Goal: Information Seeking & Learning: Learn about a topic

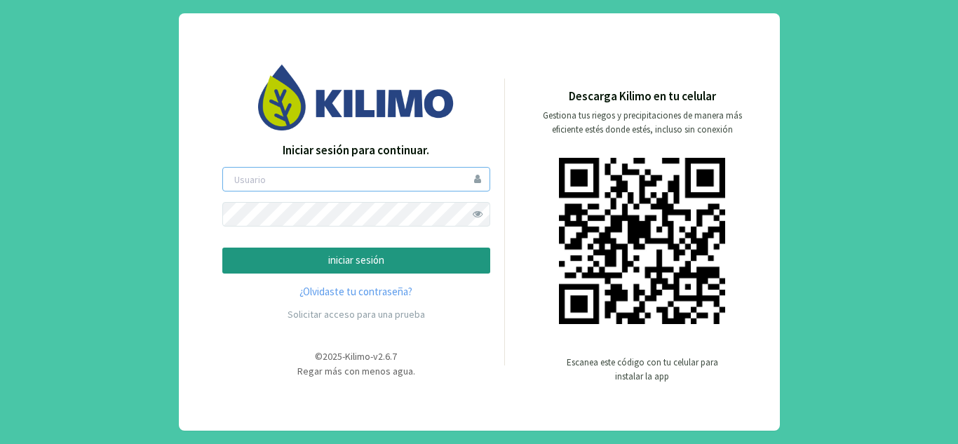
click at [368, 188] on input "email" at bounding box center [356, 179] width 268 height 25
type input "bstriglio@agricolasanjose.cl"
click at [473, 215] on span at bounding box center [478, 214] width 25 height 25
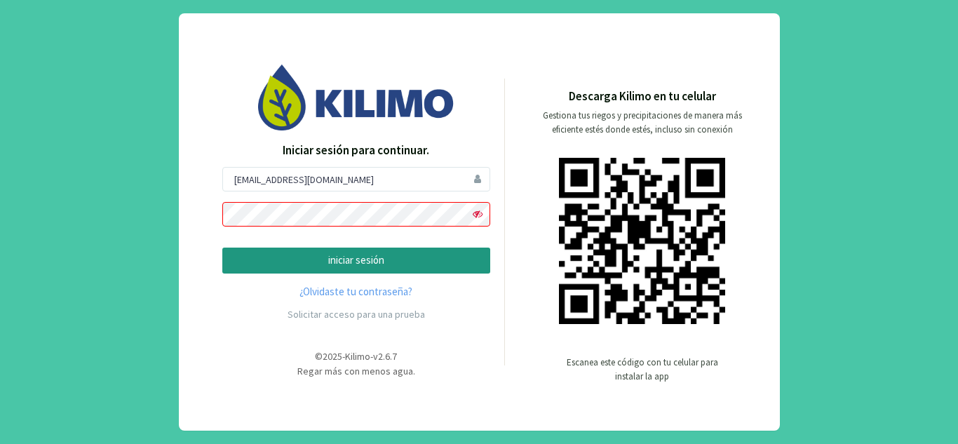
click at [473, 215] on span at bounding box center [478, 214] width 25 height 25
click at [411, 182] on input "bstriglio@agricolasanjose.cl" at bounding box center [356, 179] width 268 height 25
click at [425, 173] on input "bstriglio@agricolasanjose.cl" at bounding box center [356, 179] width 268 height 25
drag, startPoint x: 377, startPoint y: 182, endPoint x: 183, endPoint y: 170, distance: 194.6
click at [183, 170] on div "Iniciar sesión para continuar. bstriglio@agricolasanjose.cl iniciar sesión ¿Olv…" at bounding box center [479, 221] width 601 height 417
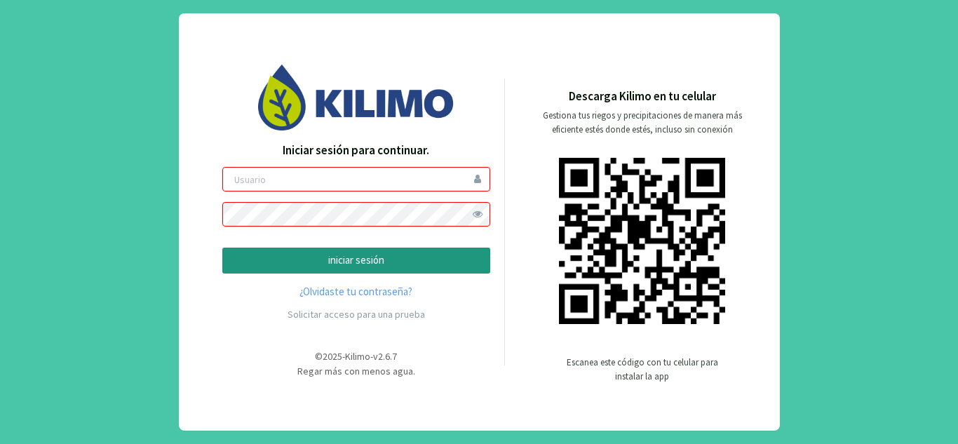
type input "f"
click at [386, 184] on input "f" at bounding box center [356, 179] width 268 height 25
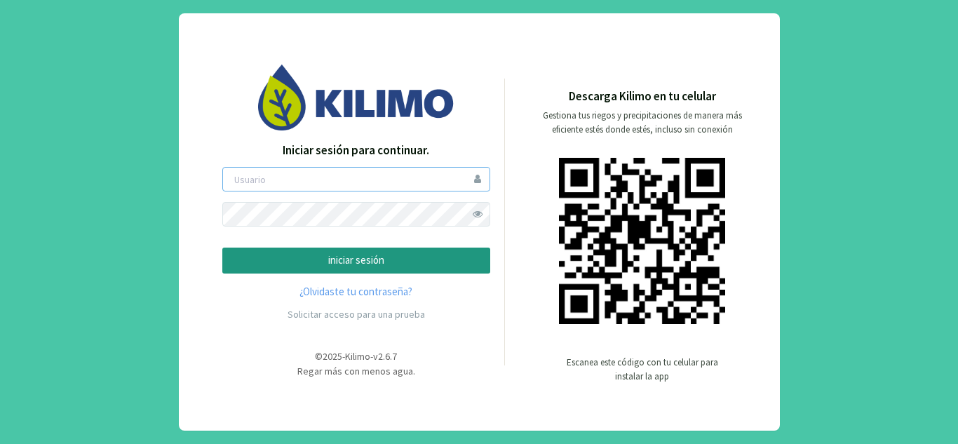
click at [345, 184] on input "email" at bounding box center [356, 179] width 268 height 25
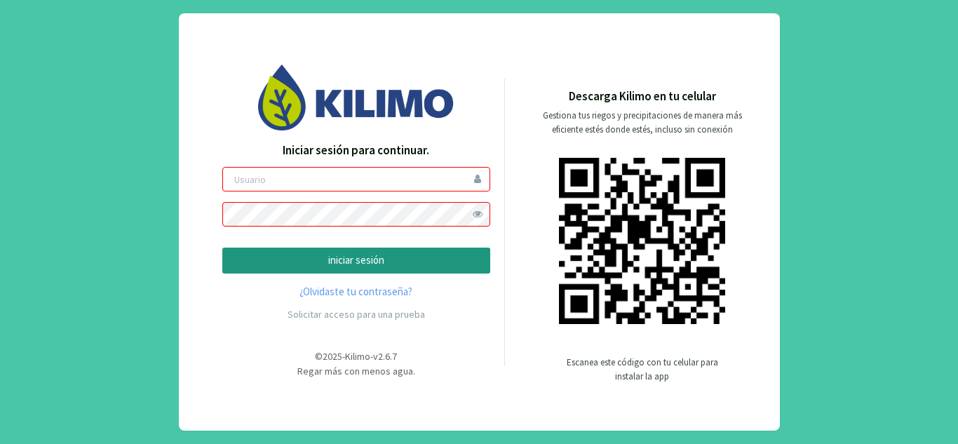
click at [271, 179] on input "email" at bounding box center [356, 179] width 268 height 25
click at [275, 184] on input "email" at bounding box center [356, 179] width 268 height 25
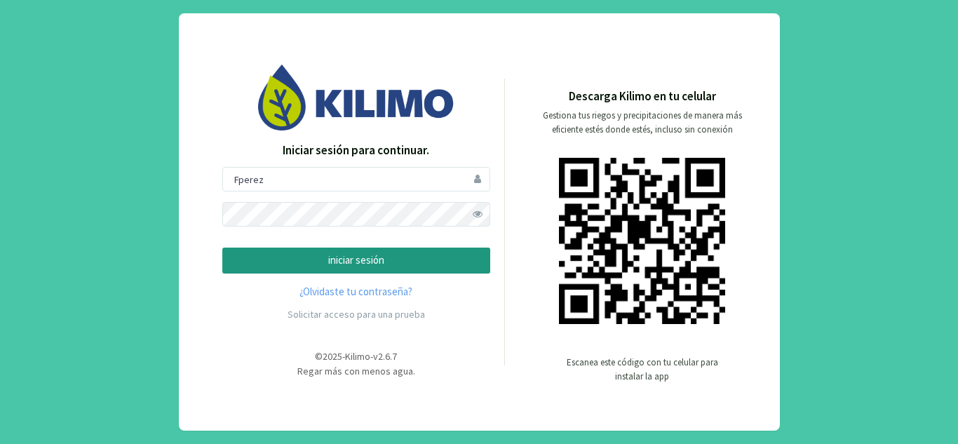
click at [385, 262] on p "iniciar sesión" at bounding box center [356, 260] width 244 height 16
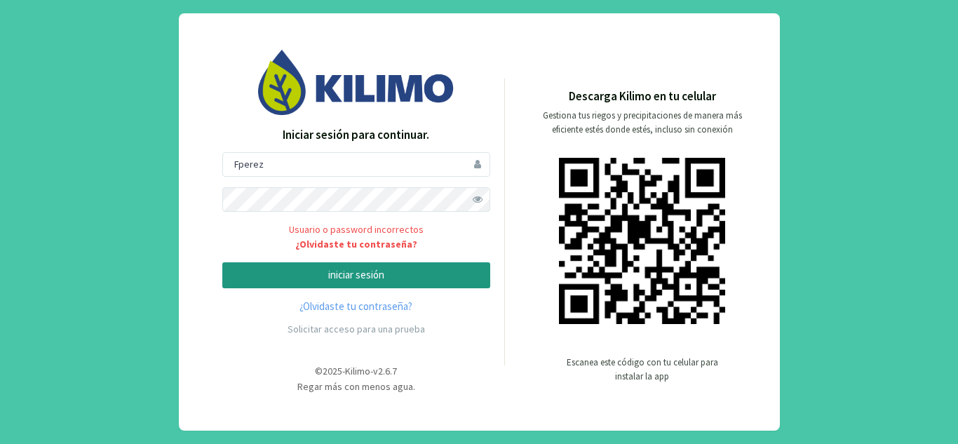
click at [475, 203] on span at bounding box center [478, 199] width 25 height 25
drag, startPoint x: 236, startPoint y: 165, endPoint x: 245, endPoint y: 166, distance: 9.2
click at [236, 165] on input "Fperez" at bounding box center [356, 164] width 268 height 25
click at [374, 271] on p "iniciar sesión" at bounding box center [356, 275] width 244 height 16
click at [422, 271] on p "iniciar sesión" at bounding box center [356, 275] width 244 height 16
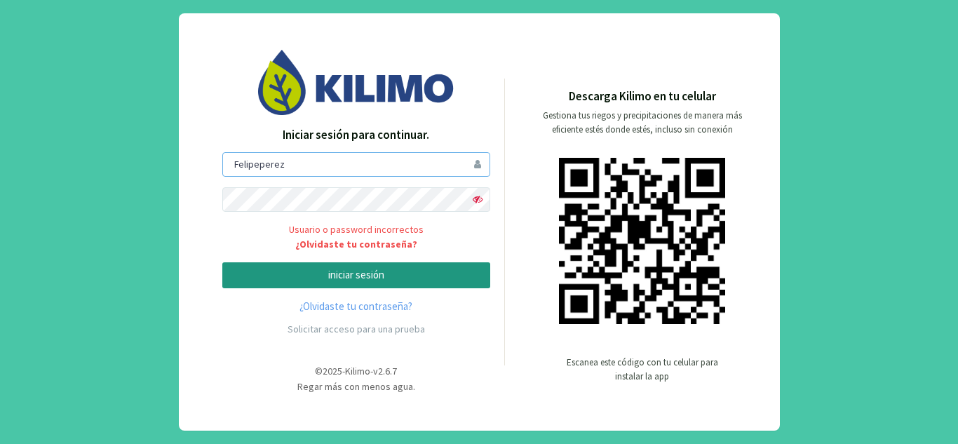
click at [264, 167] on input "Felipeperez" at bounding box center [356, 164] width 268 height 25
type input "FelipePerez"
click at [290, 269] on p "iniciar sesión" at bounding box center [356, 275] width 244 height 16
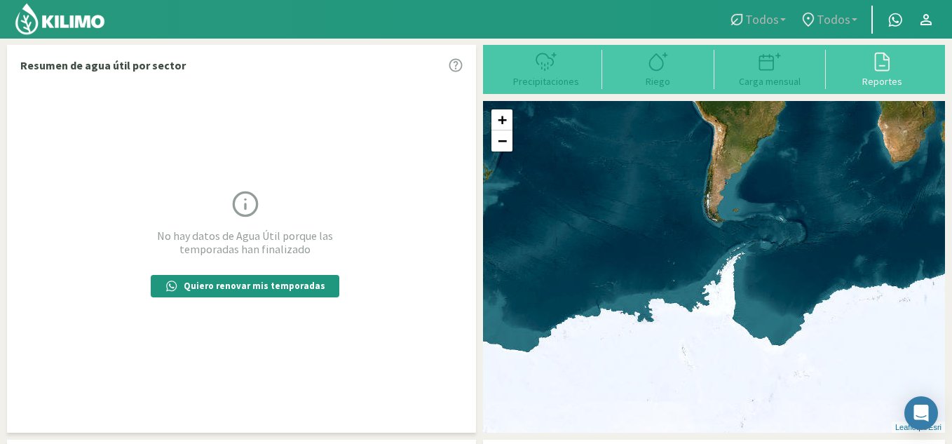
click at [779, 13] on span "Todos" at bounding box center [763, 19] width 34 height 15
click at [814, 18] on icon at bounding box center [808, 20] width 11 height 14
click at [880, 80] on div "Reportes" at bounding box center [882, 81] width 104 height 10
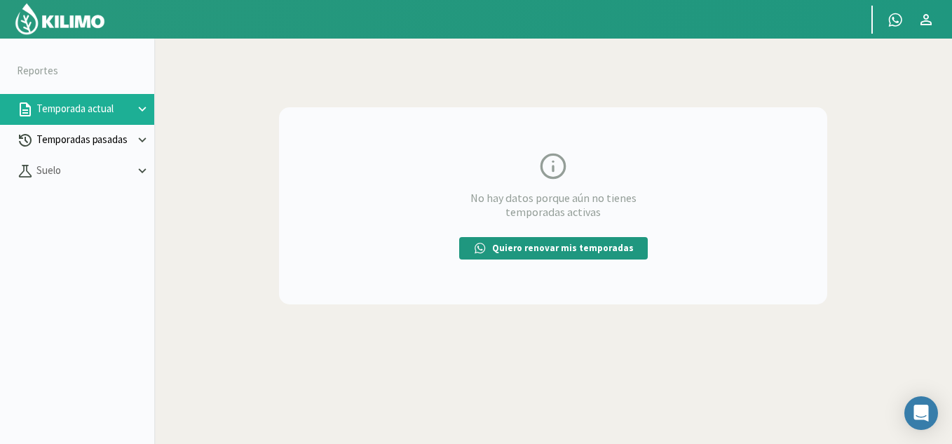
click at [95, 136] on p "Temporadas pasadas" at bounding box center [84, 140] width 101 height 16
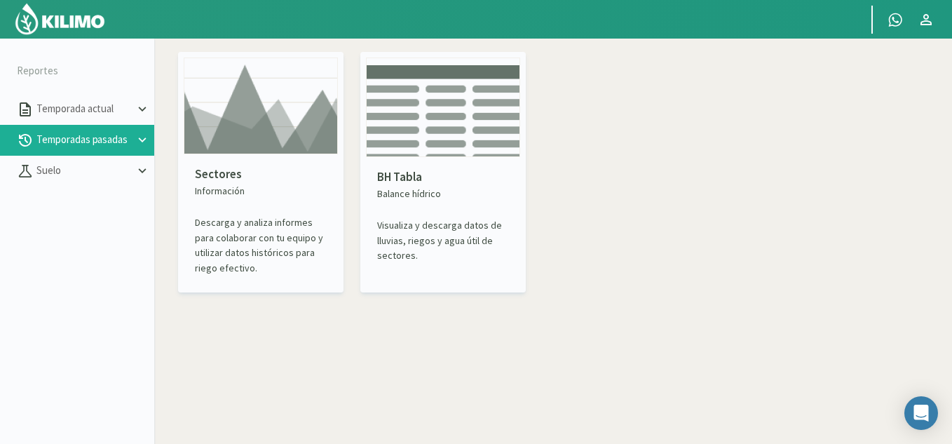
click at [443, 185] on p "BH Tabla" at bounding box center [443, 177] width 132 height 18
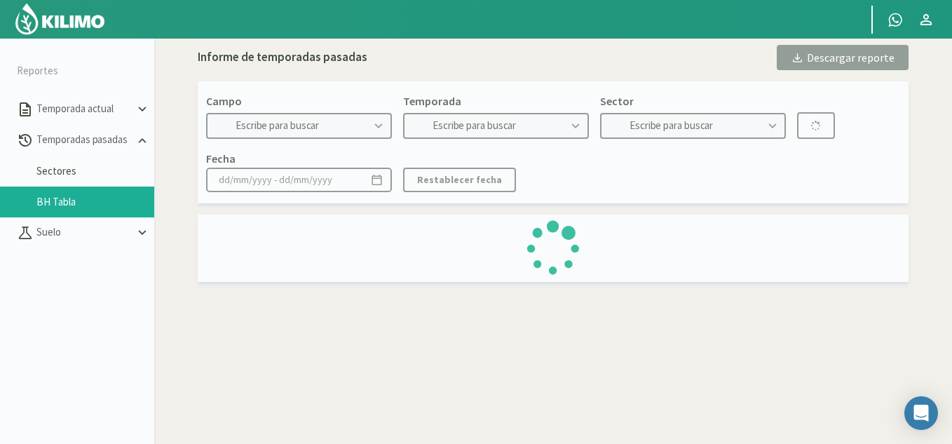
type input "Santa [PERSON_NAME]-[GEOGRAPHIC_DATA][PERSON_NAME]"
type input "2022"
type input "Sector Moscatel V5 - V6 Buin 2018 (8) - Vid"
type input "[DATE] - [DATE]"
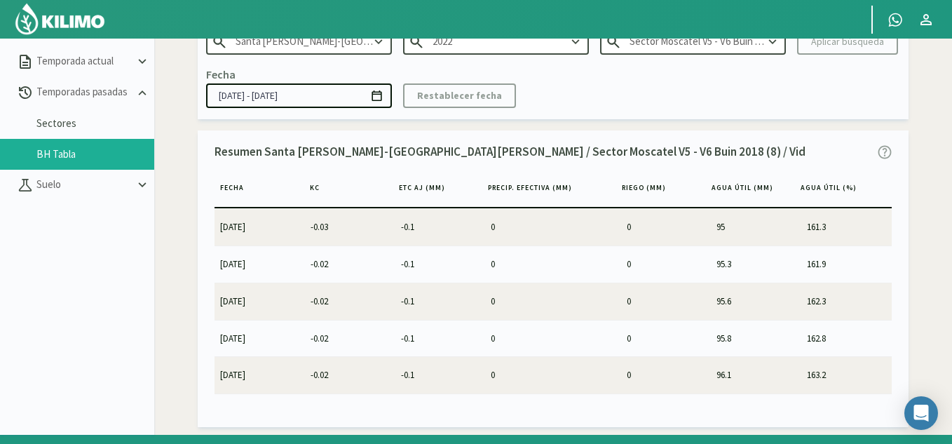
scroll to position [81, 0]
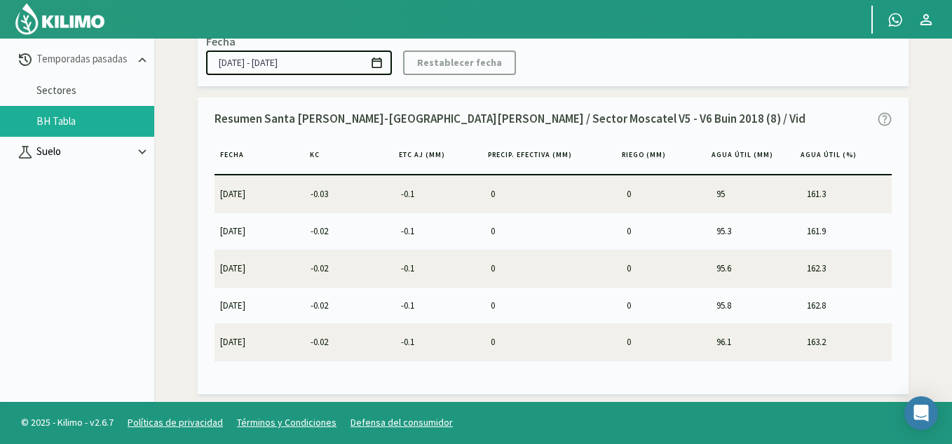
click at [72, 159] on p "Suelo" at bounding box center [84, 152] width 101 height 16
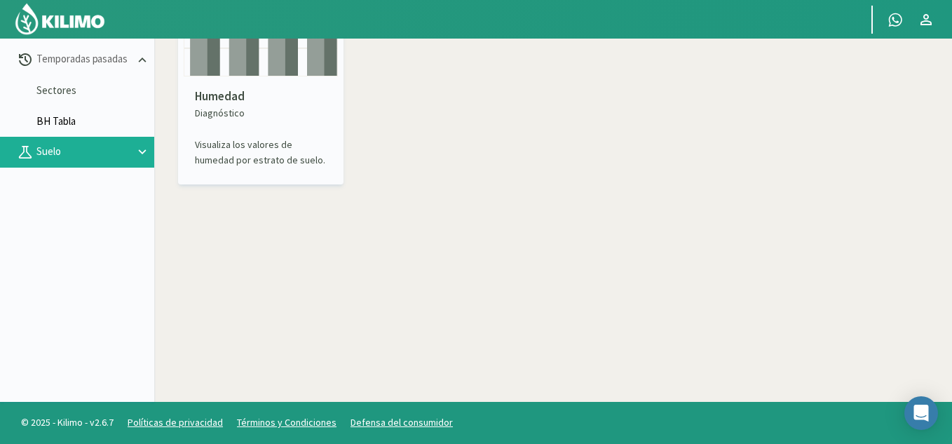
click at [75, 119] on link "BH Tabla" at bounding box center [95, 121] width 118 height 13
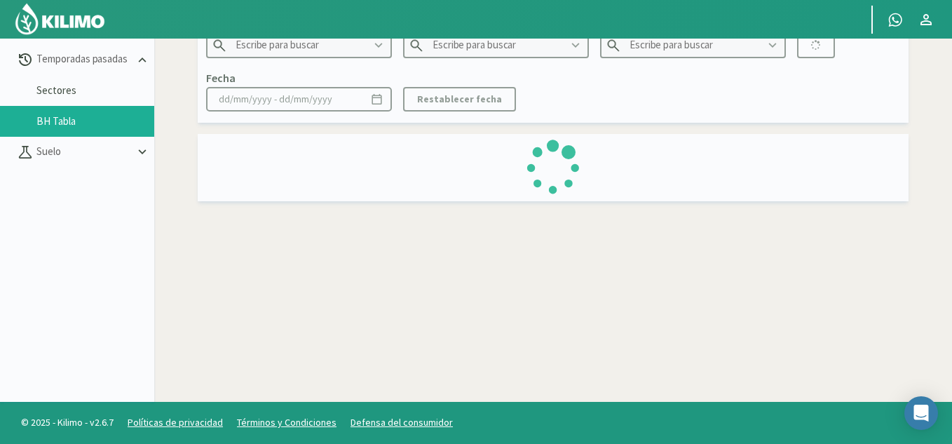
type input "Santa [PERSON_NAME]-[GEOGRAPHIC_DATA][PERSON_NAME]"
click at [72, 86] on link "Sectores" at bounding box center [95, 90] width 118 height 13
type input "2022"
type input "Sector Moscatel V5 - V6 Buin 2018 (8) - Vid"
type input "[DATE] - [DATE]"
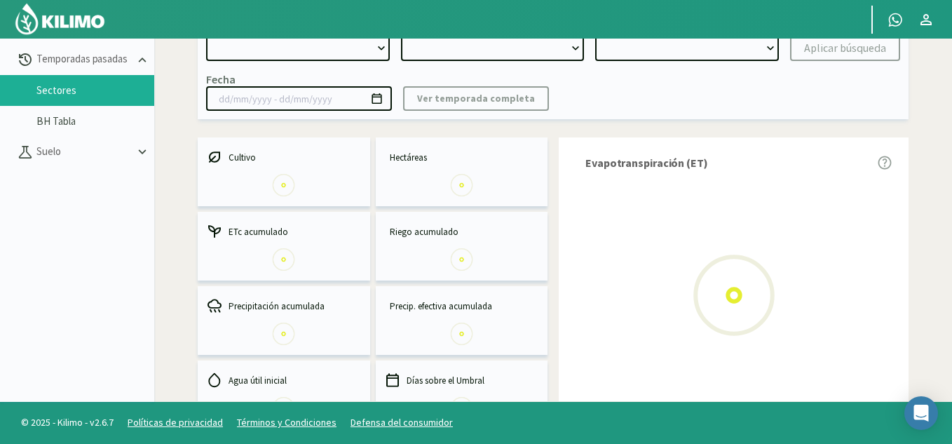
select select "0: Object"
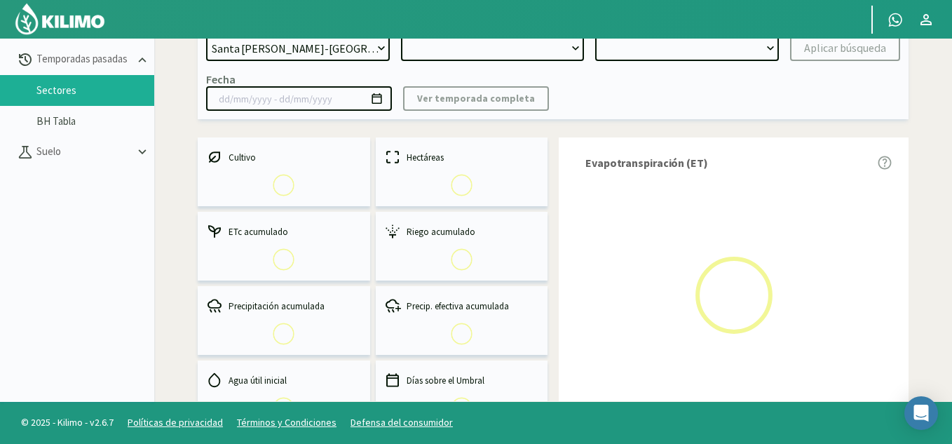
type input "[DATE] - [DATE]"
select select "0: 2024"
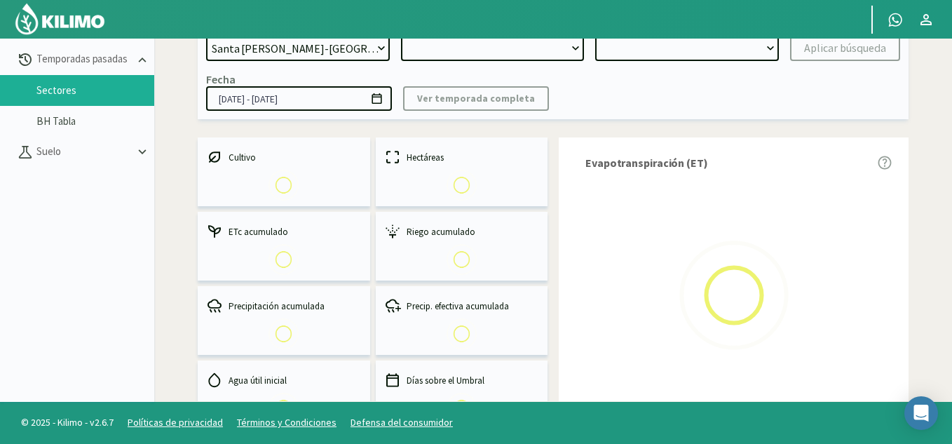
select select "0: Object"
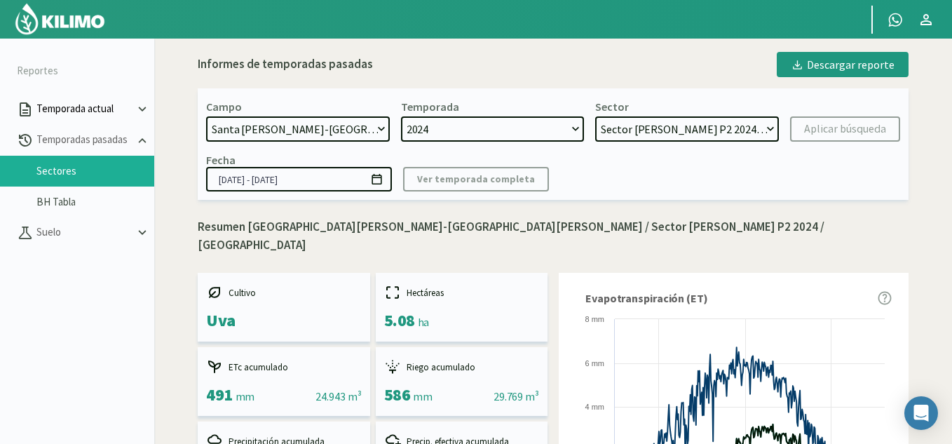
click at [130, 107] on p "Temporada actual" at bounding box center [84, 109] width 101 height 16
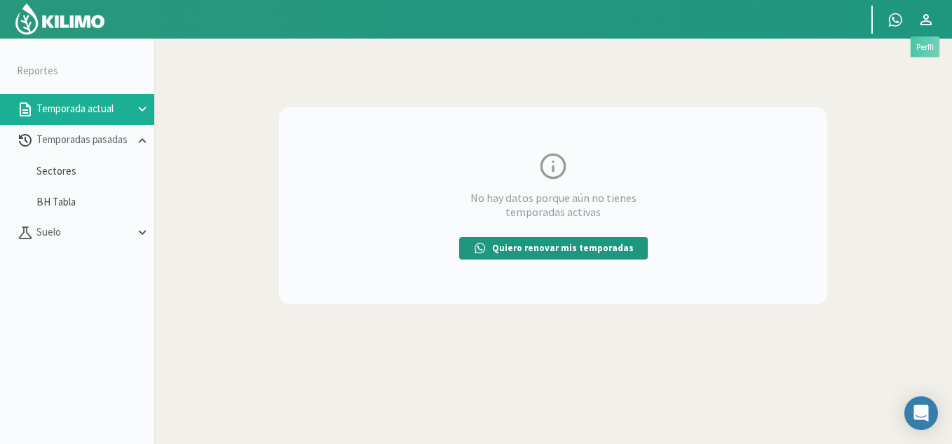
click at [917, 30] on link at bounding box center [926, 19] width 31 height 27
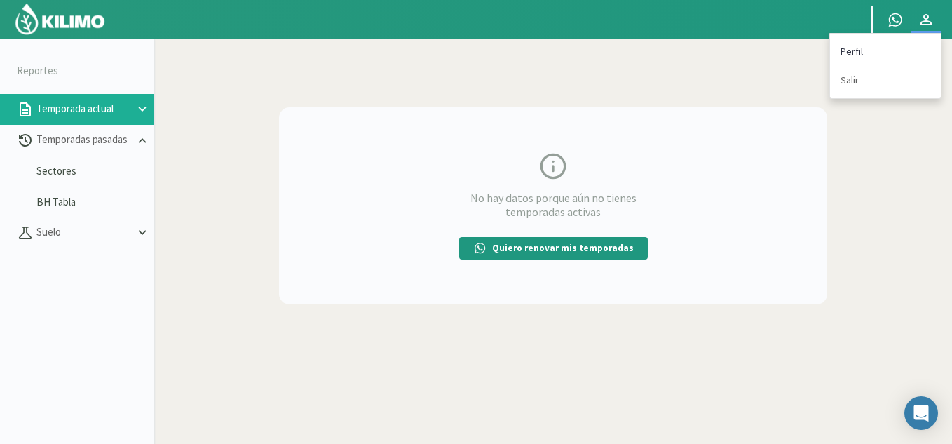
click at [850, 53] on link "Perfil" at bounding box center [885, 51] width 111 height 29
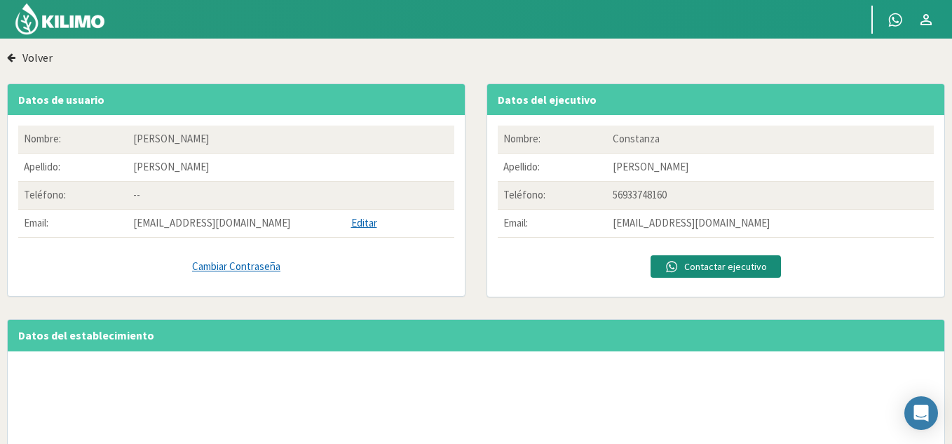
click at [61, 22] on img at bounding box center [60, 19] width 92 height 34
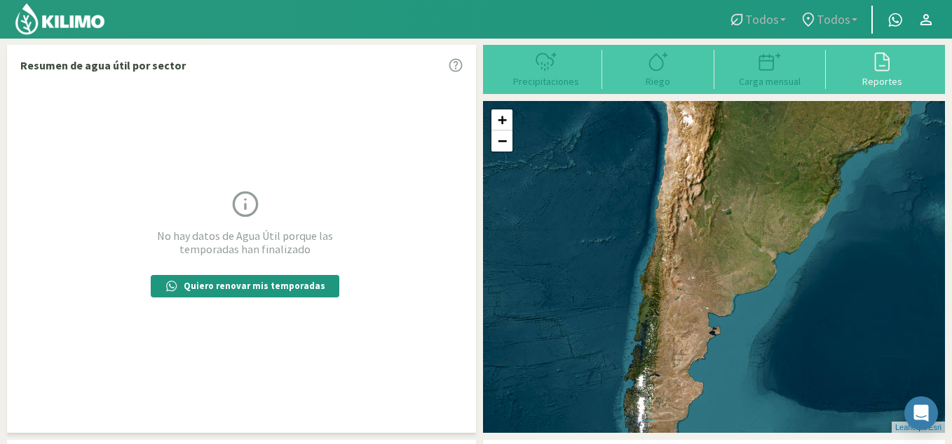
click at [89, 18] on img at bounding box center [60, 19] width 92 height 34
click at [880, 72] on icon at bounding box center [882, 61] width 22 height 22
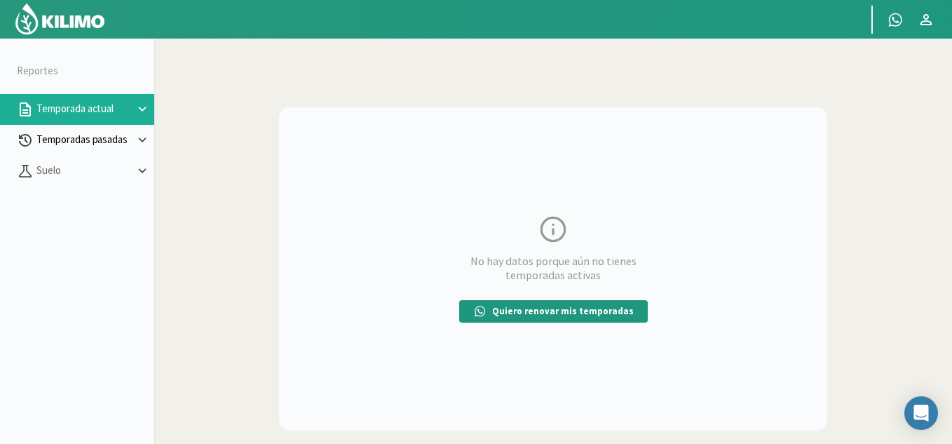
click at [151, 140] on button "Temporadas pasadas" at bounding box center [77, 140] width 154 height 31
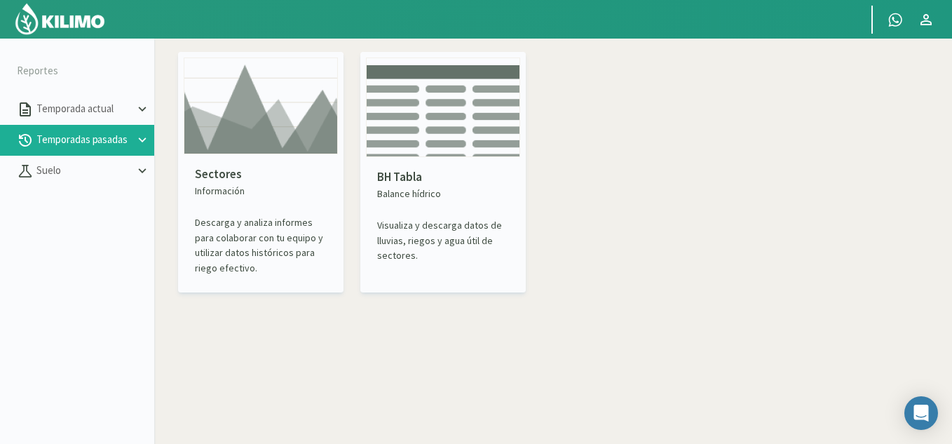
click at [220, 190] on p "Información" at bounding box center [261, 191] width 132 height 15
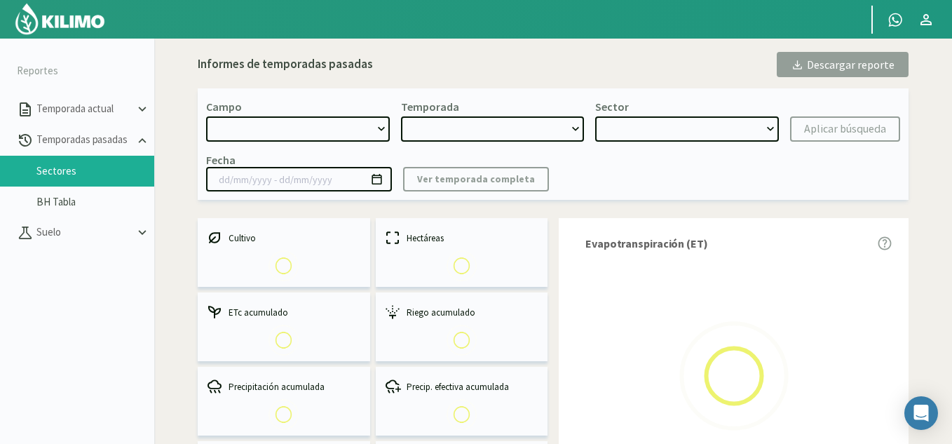
select select "0: Object"
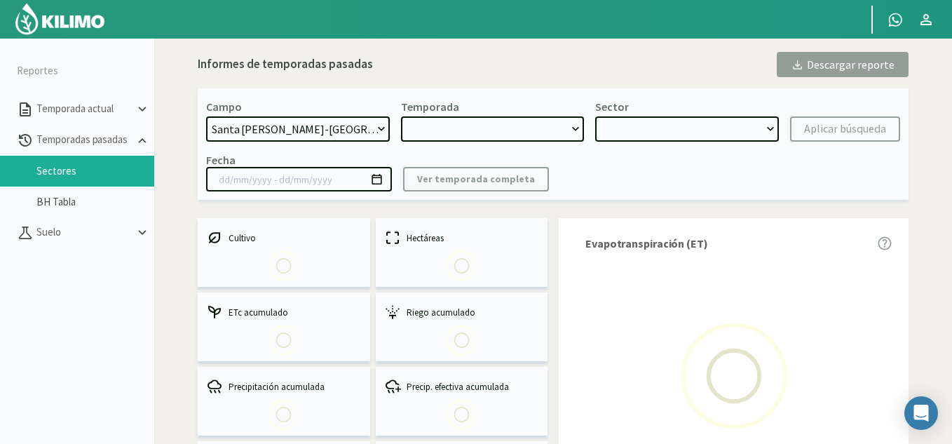
type input "[DATE] - [DATE]"
select select "0: 2024"
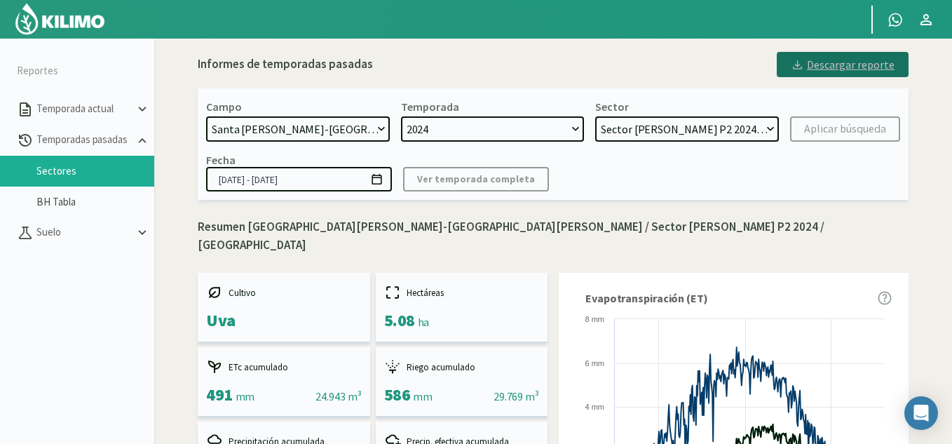
click at [844, 64] on div "Descargar reporte" at bounding box center [843, 64] width 104 height 17
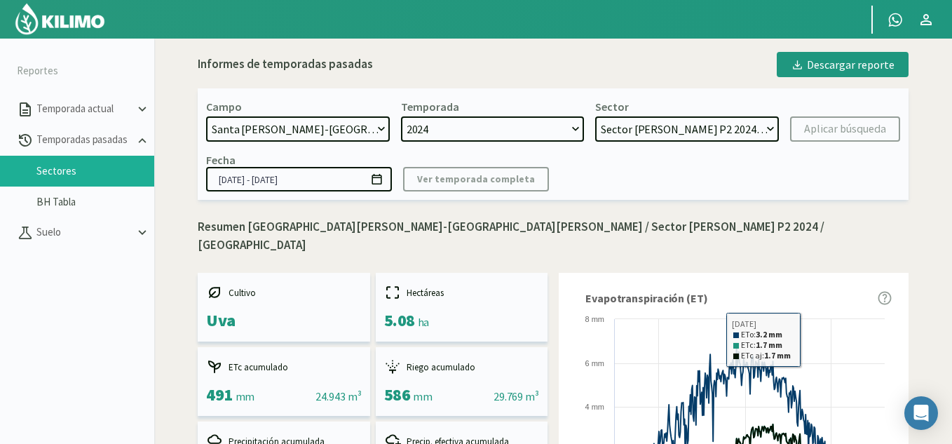
click at [748, 126] on select "Sector [PERSON_NAME] P2 2024 - Uva Sector Moscatel V5 - V6 Buin 2018 (7) - Vid …" at bounding box center [687, 128] width 184 height 25
select select "4: Object"
click at [595, 116] on select "Sector [PERSON_NAME] P2 2024 - Uva Sector Moscatel V5 - V6 Buin 2018 (7) - Vid …" at bounding box center [687, 128] width 184 height 25
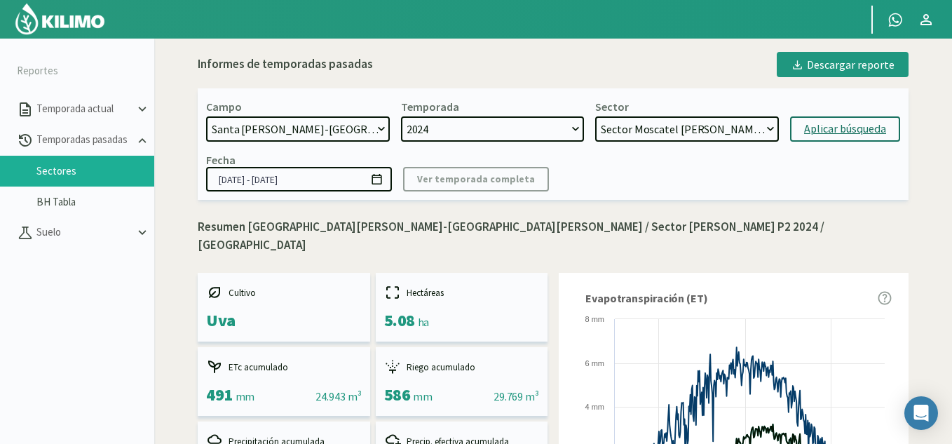
click at [807, 132] on div "Aplicar búsqueda" at bounding box center [845, 129] width 82 height 17
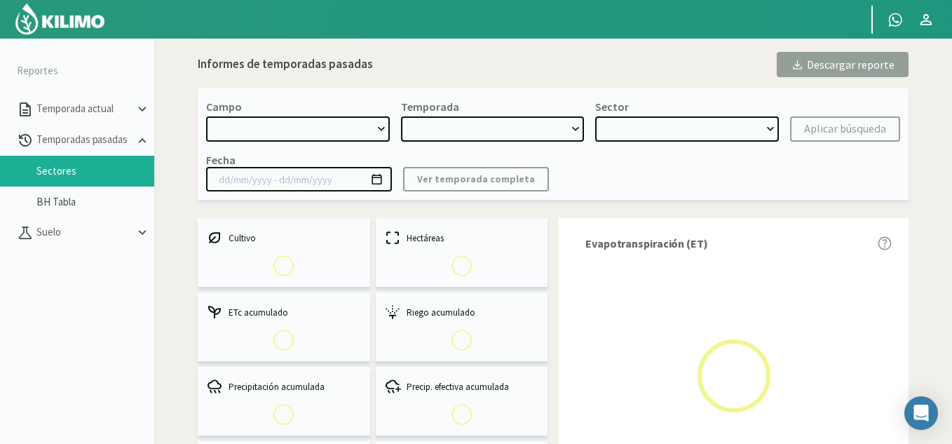
select select "0: Object"
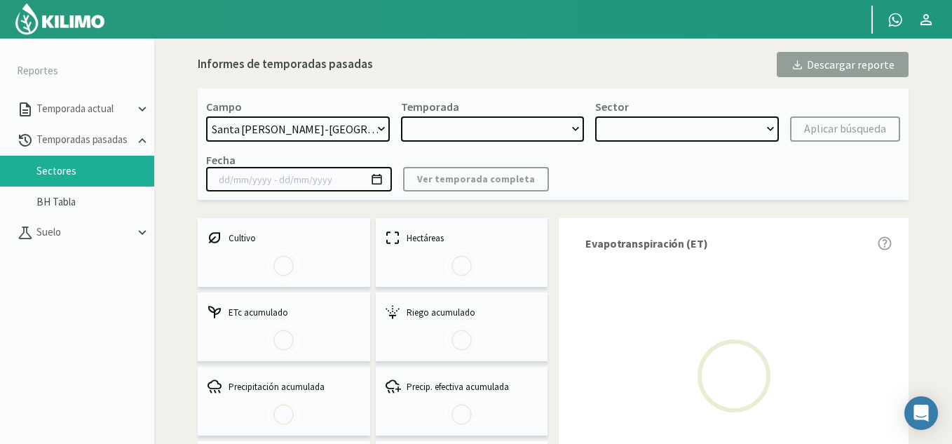
type input "[DATE] - [DATE]"
select select "0: 2024"
select select "4: Object"
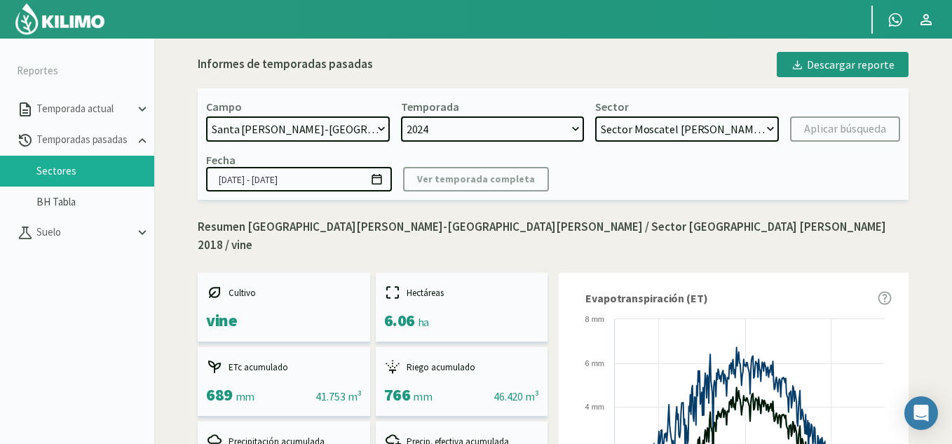
click at [99, 20] on img at bounding box center [60, 19] width 92 height 34
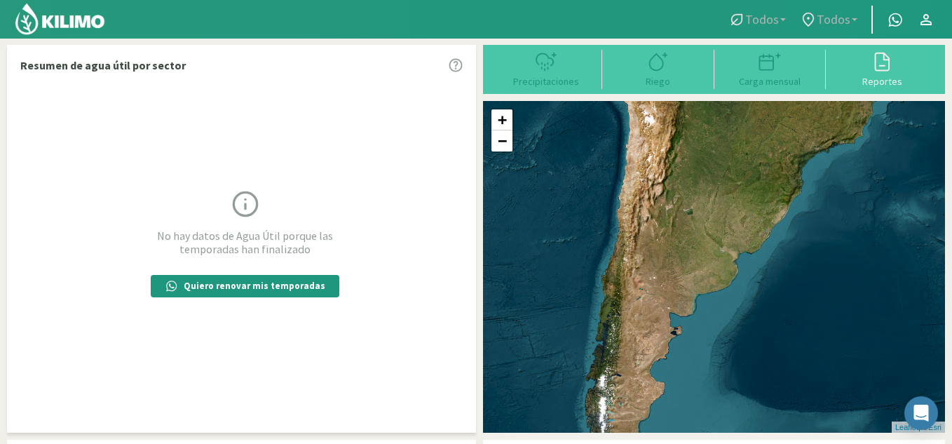
click at [93, 8] on img at bounding box center [60, 19] width 92 height 34
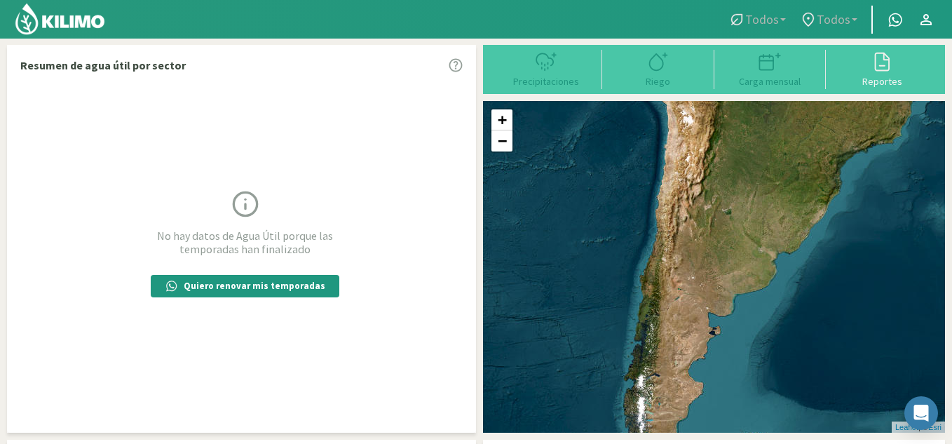
drag, startPoint x: 100, startPoint y: 25, endPoint x: 116, endPoint y: 24, distance: 16.2
click at [99, 24] on img at bounding box center [60, 19] width 92 height 34
click at [108, 19] on link at bounding box center [61, 19] width 98 height 39
drag, startPoint x: 69, startPoint y: 16, endPoint x: 126, endPoint y: 12, distance: 56.3
click at [70, 15] on img at bounding box center [60, 19] width 92 height 34
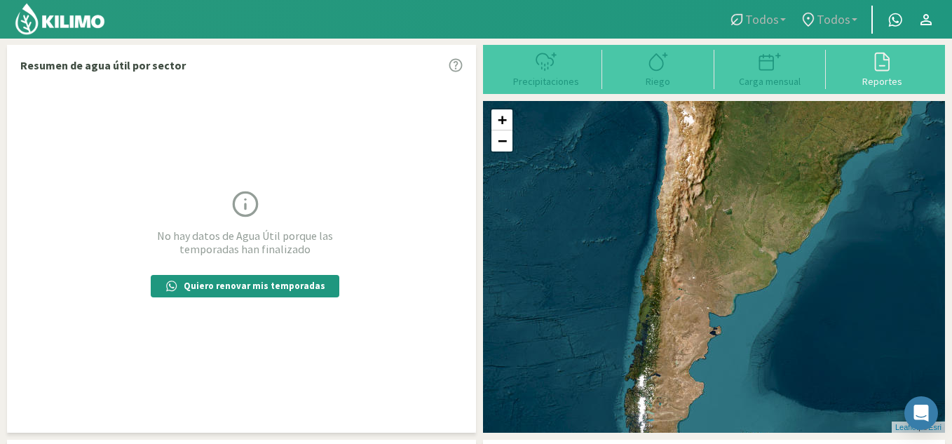
click at [87, 15] on img at bounding box center [60, 19] width 92 height 34
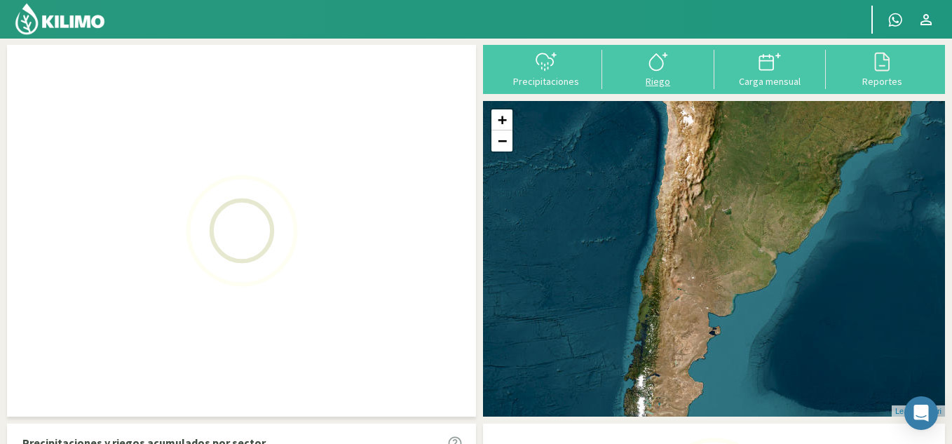
click at [674, 79] on div "Riego" at bounding box center [659, 81] width 104 height 10
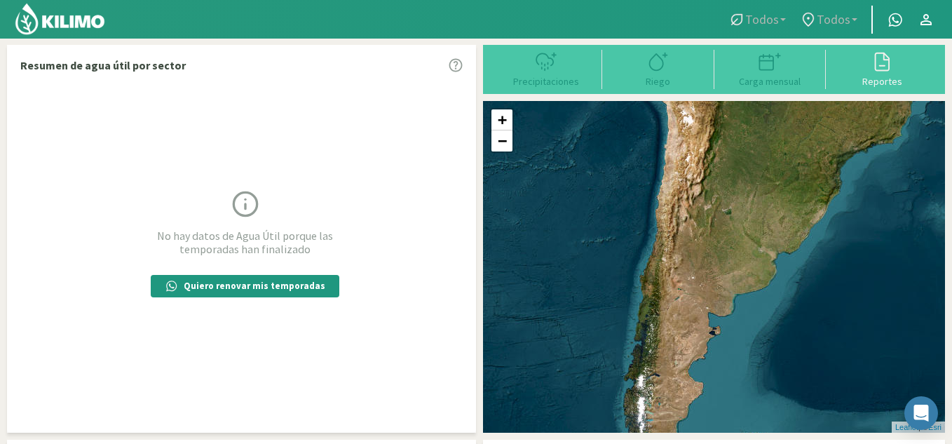
click at [100, 29] on img at bounding box center [60, 19] width 92 height 34
click at [671, 87] on div "Riego" at bounding box center [658, 69] width 112 height 39
click at [102, 22] on img at bounding box center [60, 19] width 92 height 34
click at [100, 13] on img at bounding box center [60, 19] width 92 height 34
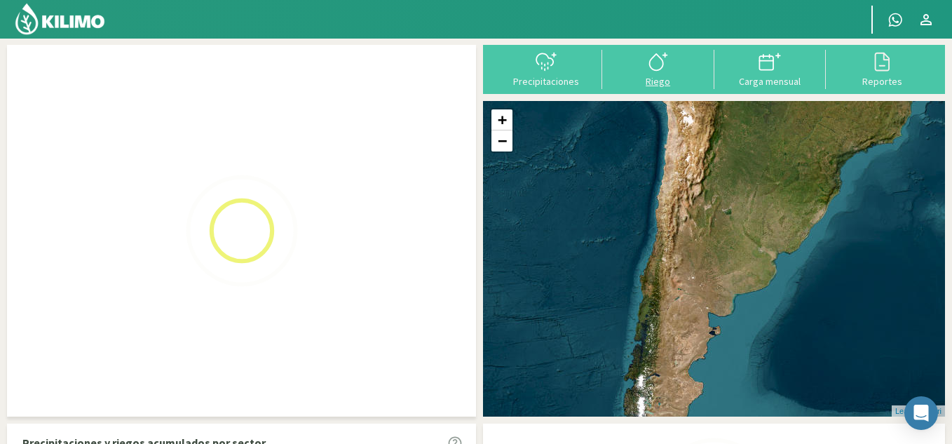
drag, startPoint x: 678, startPoint y: 79, endPoint x: 664, endPoint y: 76, distance: 13.8
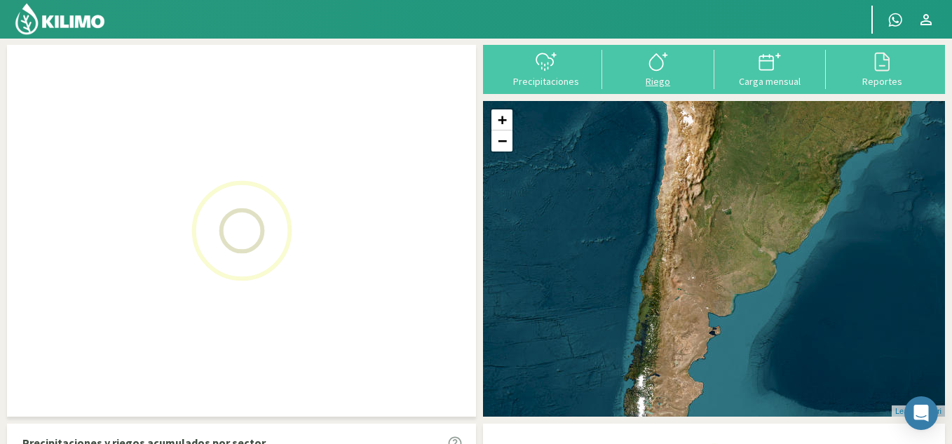
click at [672, 78] on div "Riego" at bounding box center [659, 81] width 104 height 10
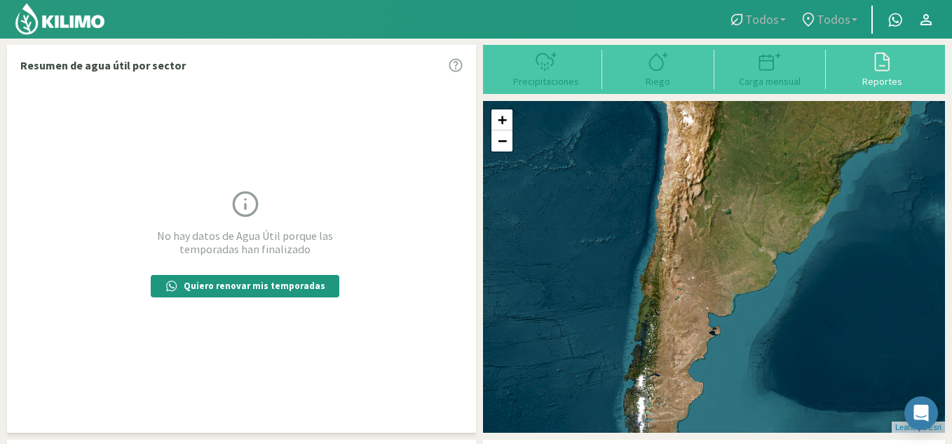
click at [101, 20] on img at bounding box center [60, 19] width 92 height 34
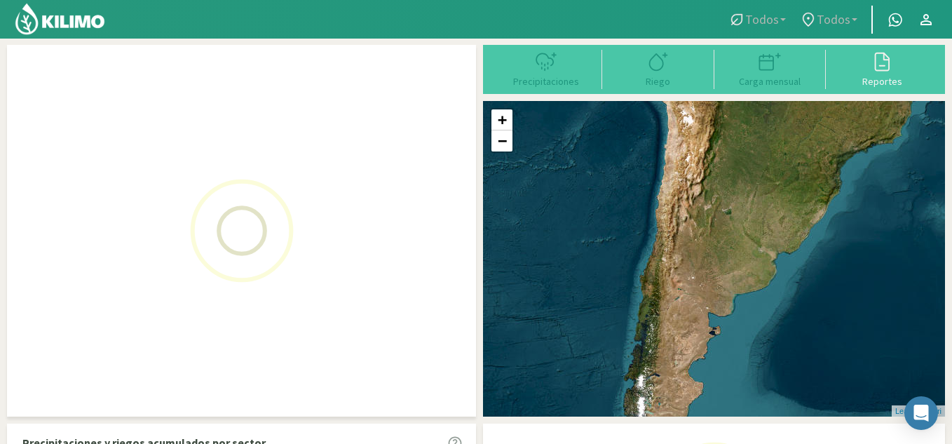
click at [656, 94] on div "Precipitaciones Riego Carga mensual Reportes + − Leaflet | © Esri Precipitacion…" at bounding box center [476, 308] width 938 height 526
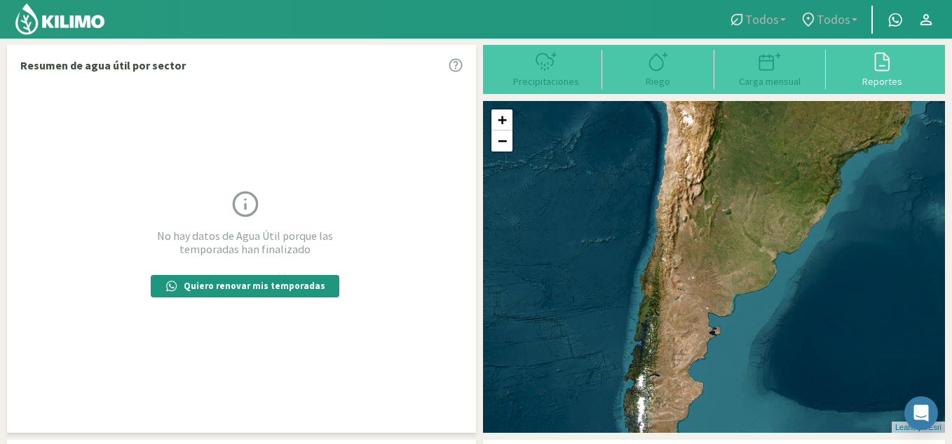
click at [767, 6] on ul "Todos Todos" at bounding box center [832, 20] width 220 height 28
click at [743, 20] on icon at bounding box center [737, 19] width 17 height 17
click at [769, 20] on span "Todos" at bounding box center [763, 19] width 34 height 15
click at [772, 20] on span "Todos" at bounding box center [763, 19] width 34 height 15
click at [819, 16] on span "Todos" at bounding box center [834, 19] width 34 height 15
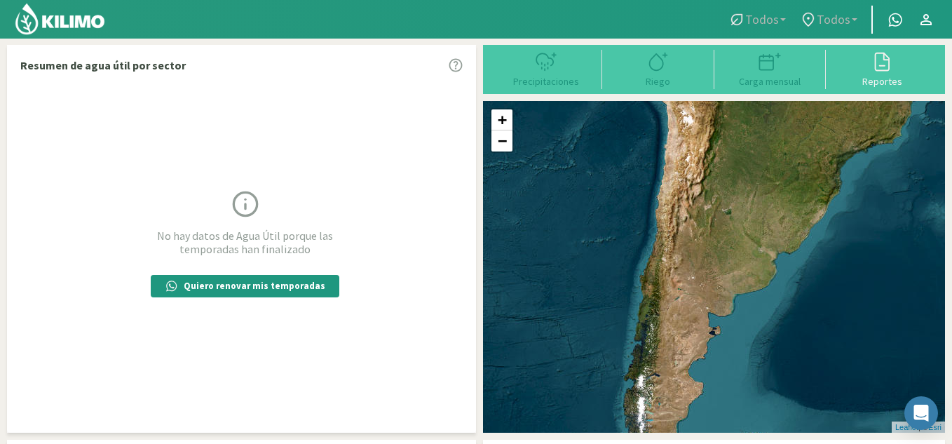
click at [819, 16] on span "Todos" at bounding box center [834, 19] width 34 height 15
click at [826, 16] on span "Todos" at bounding box center [834, 19] width 34 height 15
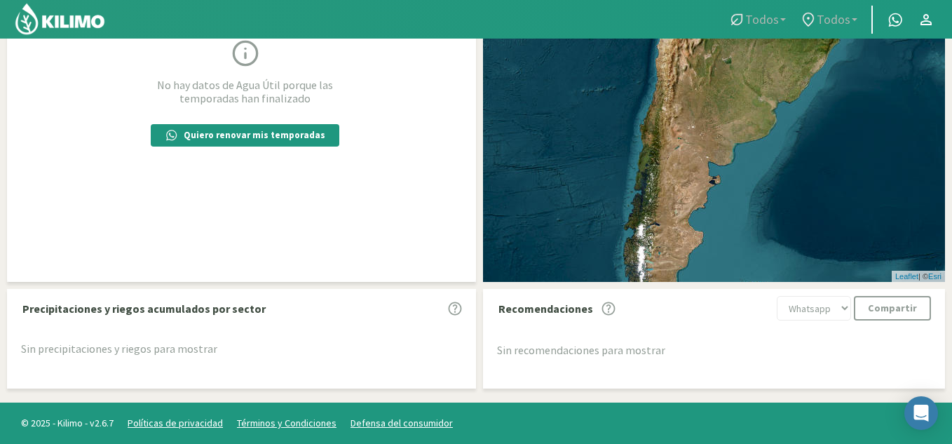
scroll to position [151, 0]
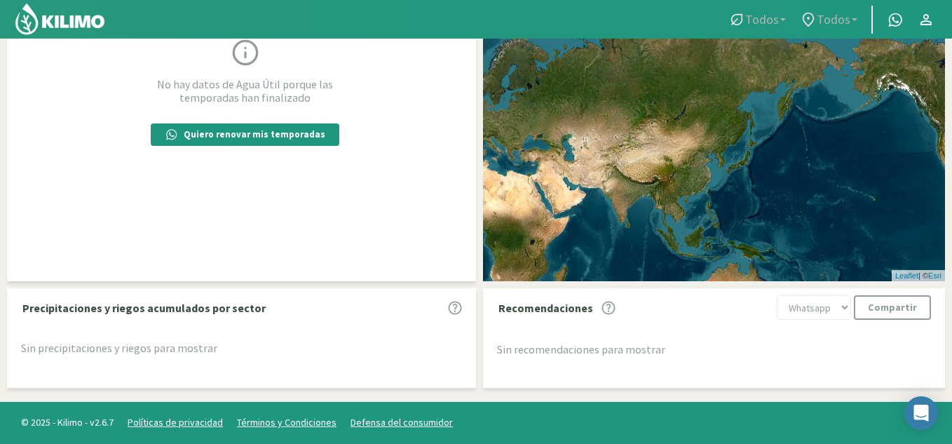
drag, startPoint x: 647, startPoint y: 169, endPoint x: 809, endPoint y: 121, distance: 168.9
click at [809, 121] on div "+ − Leaflet | © Esri" at bounding box center [714, 116] width 462 height 332
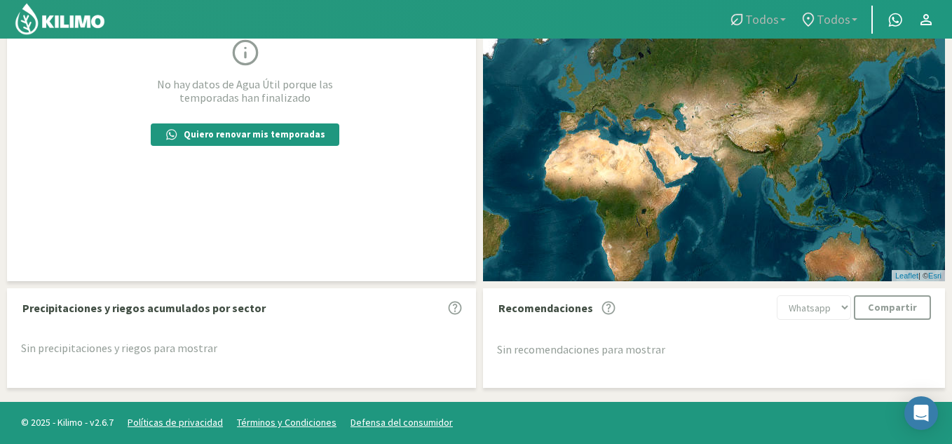
click at [757, 128] on div "+ − Leaflet | © Esri" at bounding box center [714, 116] width 462 height 332
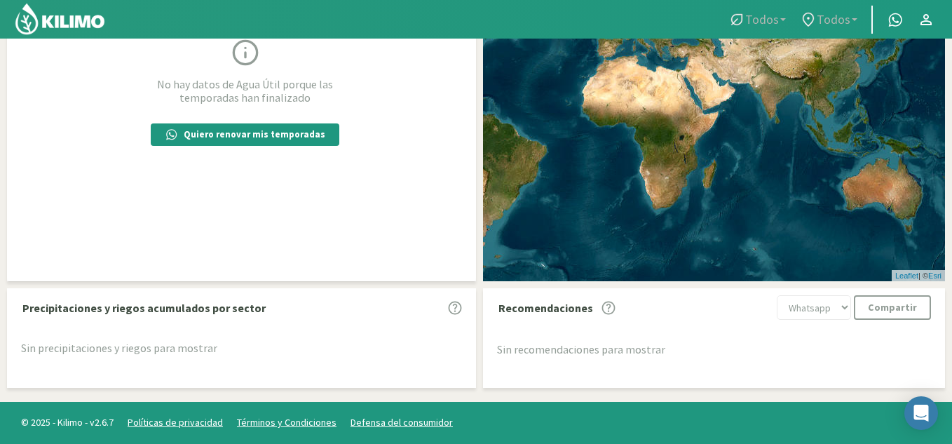
drag, startPoint x: 765, startPoint y: 133, endPoint x: 824, endPoint y: 139, distance: 59.3
click at [824, 135] on div "+ − Leaflet | © Esri" at bounding box center [714, 116] width 462 height 332
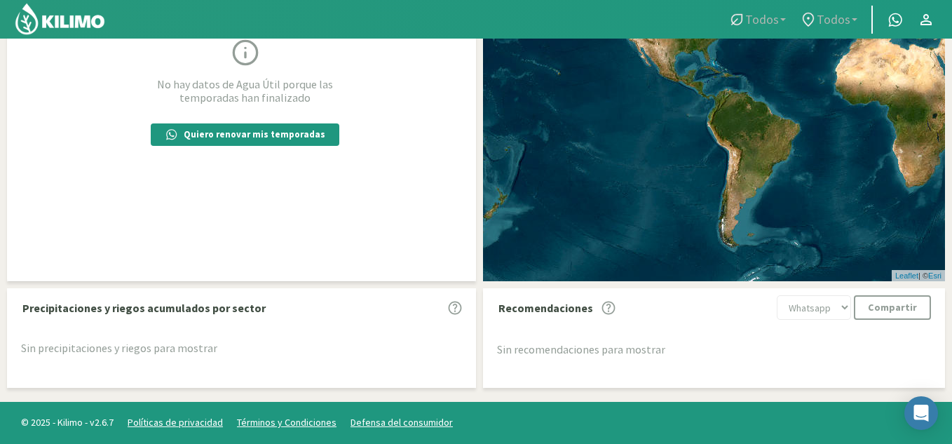
drag, startPoint x: 749, startPoint y: 149, endPoint x: 749, endPoint y: 138, distance: 10.5
click at [752, 138] on div "+ − Leaflet | © Esri" at bounding box center [714, 116] width 462 height 332
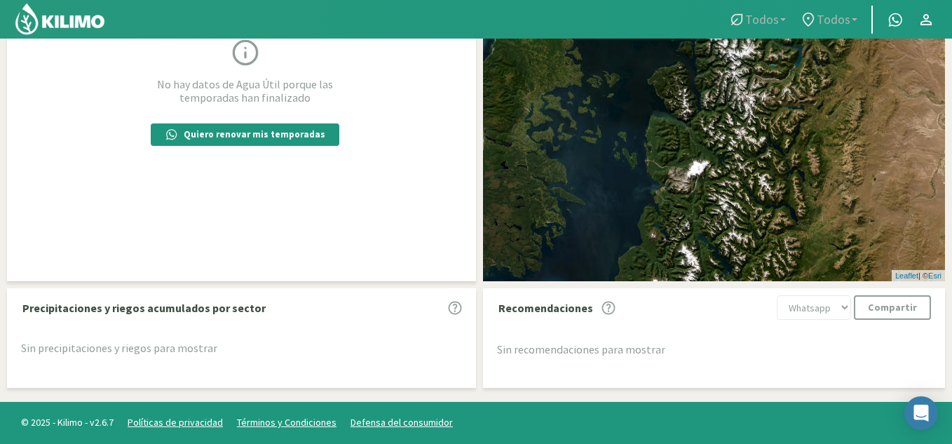
drag, startPoint x: 689, startPoint y: 133, endPoint x: 703, endPoint y: 272, distance: 139.6
click at [703, 271] on div "+ − Leaflet | © Esri" at bounding box center [714, 116] width 462 height 332
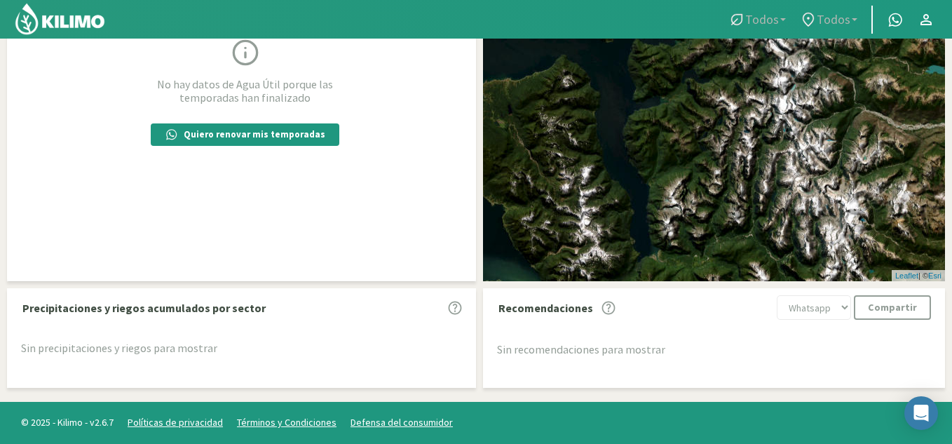
drag, startPoint x: 713, startPoint y: 149, endPoint x: 684, endPoint y: 285, distance: 139.8
click at [685, 278] on div "+ − Leaflet | © Esri" at bounding box center [714, 116] width 462 height 332
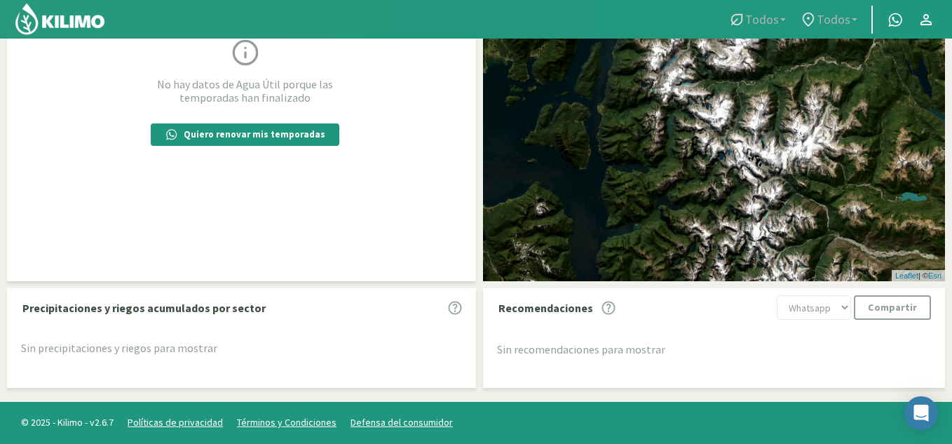
drag, startPoint x: 688, startPoint y: 171, endPoint x: 698, endPoint y: 219, distance: 48.7
click at [698, 219] on div "+ − Leaflet | © Esri" at bounding box center [714, 116] width 462 height 332
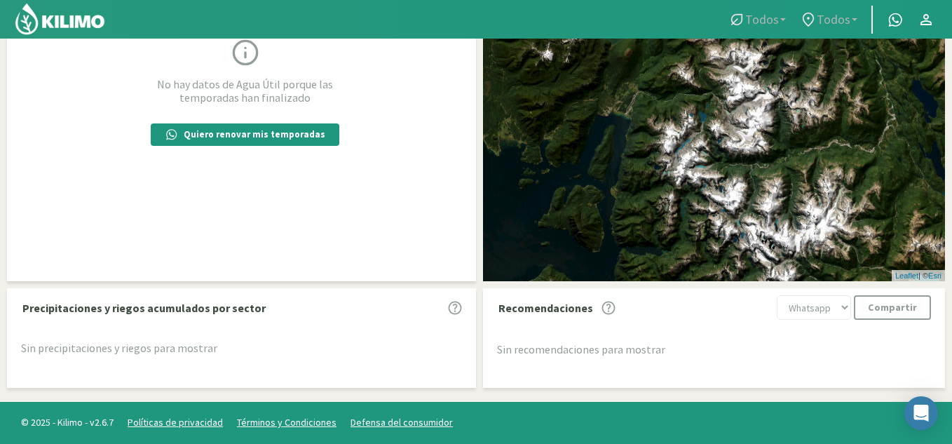
drag, startPoint x: 689, startPoint y: 175, endPoint x: 695, endPoint y: 216, distance: 41.2
click at [695, 216] on div "+ − Leaflet | © Esri" at bounding box center [714, 116] width 462 height 332
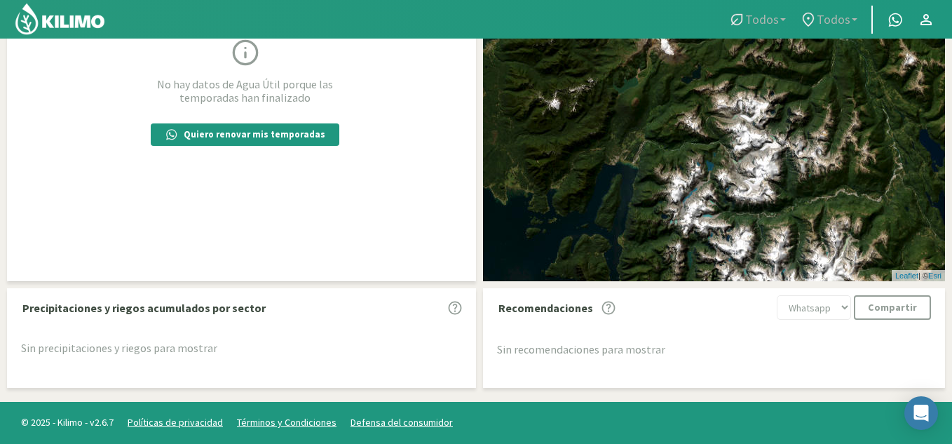
drag, startPoint x: 698, startPoint y: 214, endPoint x: 699, endPoint y: 234, distance: 20.4
click at [699, 234] on div "+ − Leaflet | © Esri" at bounding box center [714, 116] width 462 height 332
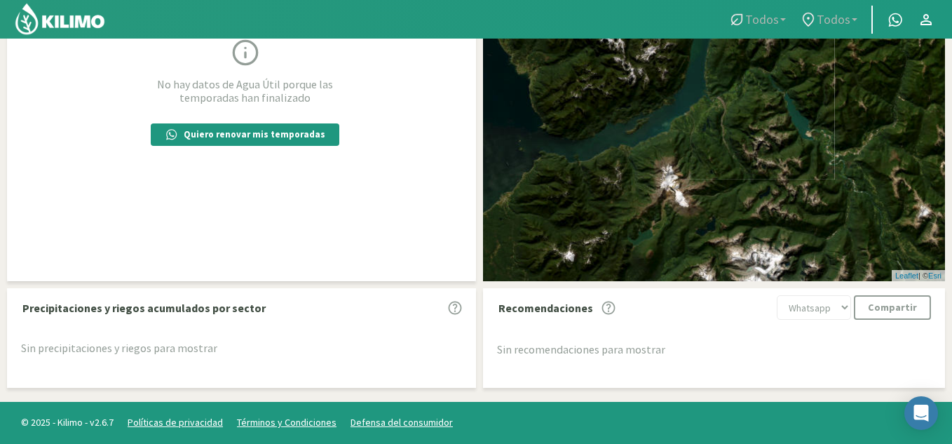
drag, startPoint x: 675, startPoint y: 161, endPoint x: 691, endPoint y: 213, distance: 53.7
click at [693, 231] on div "+ − Leaflet | © Esri" at bounding box center [714, 116] width 462 height 332
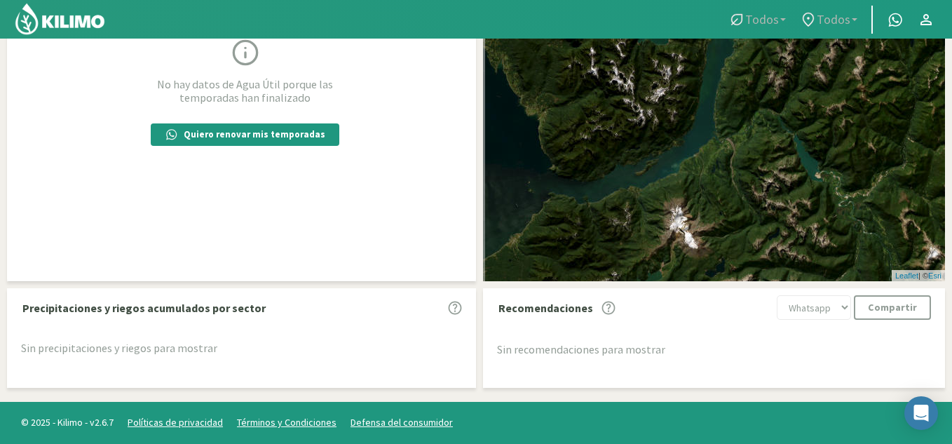
click at [682, 170] on div "+ − Leaflet | © Esri" at bounding box center [714, 116] width 462 height 332
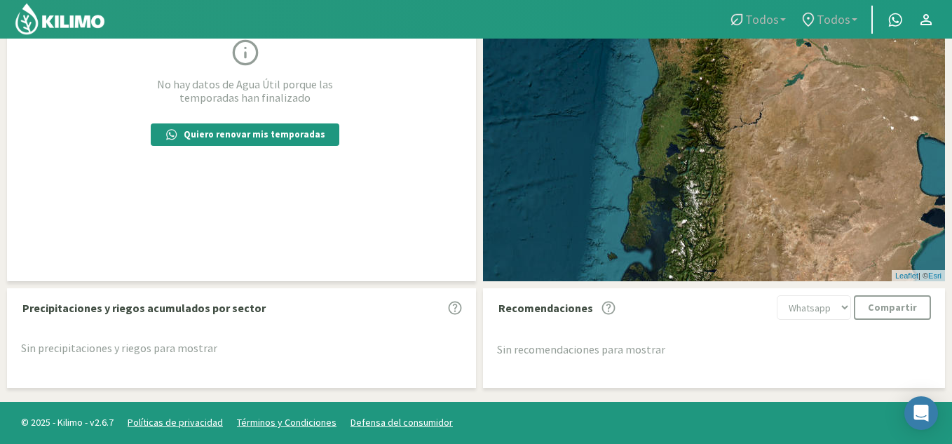
drag, startPoint x: 694, startPoint y: 114, endPoint x: 685, endPoint y: 174, distance: 60.4
click at [685, 173] on div "+ − Leaflet | © Esri" at bounding box center [714, 116] width 462 height 332
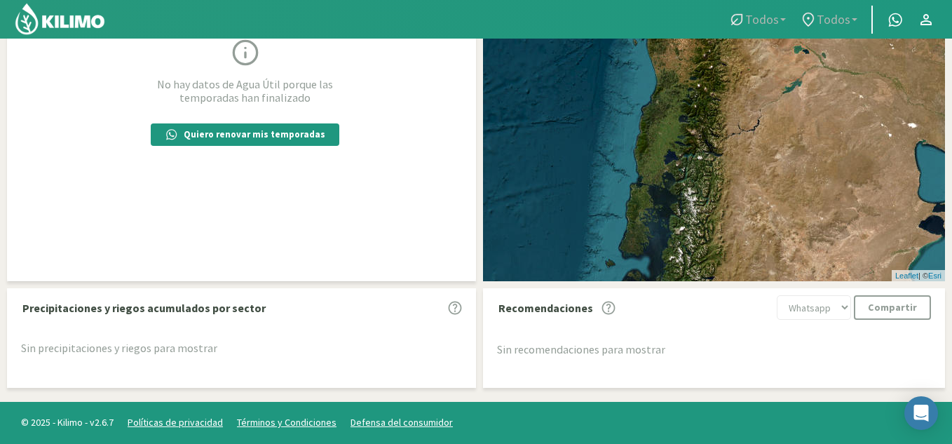
drag, startPoint x: 694, startPoint y: 152, endPoint x: 689, endPoint y: 175, distance: 23.0
click at [691, 173] on div "+ − Leaflet | © Esri" at bounding box center [714, 116] width 462 height 332
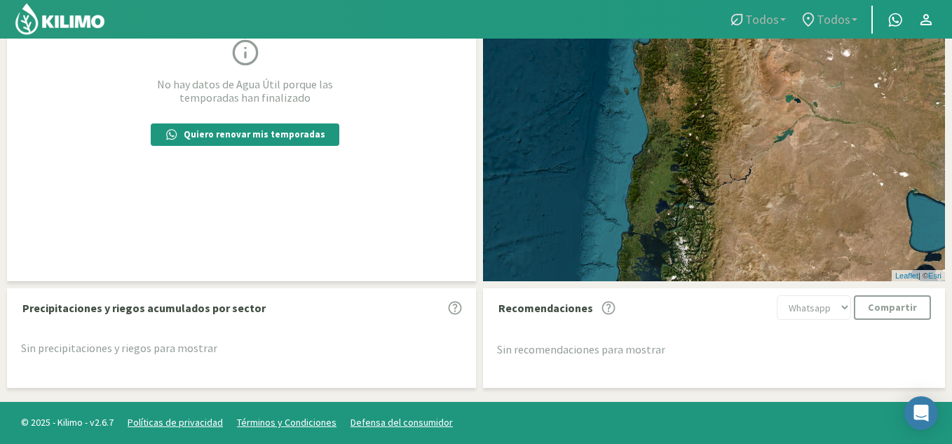
click at [689, 228] on div "+ − Leaflet | © Esri" at bounding box center [714, 116] width 462 height 332
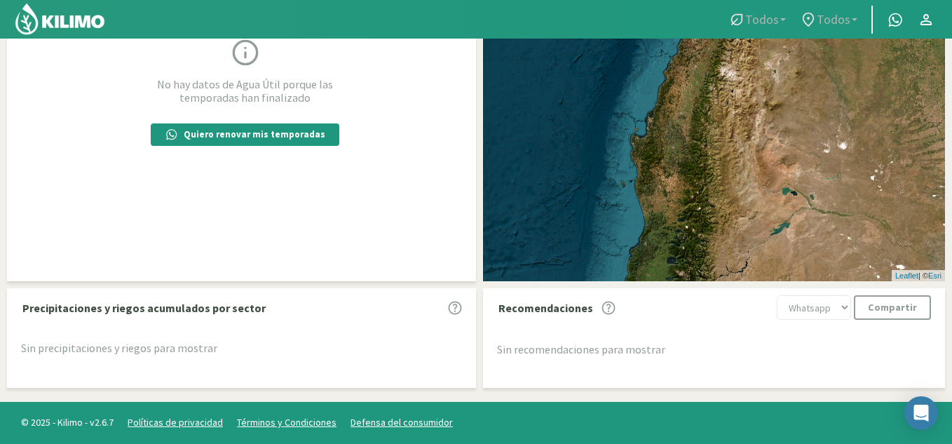
drag, startPoint x: 700, startPoint y: 168, endPoint x: 695, endPoint y: 201, distance: 33.3
click at [696, 203] on div "+ − Leaflet | © Esri" at bounding box center [714, 116] width 462 height 332
click at [703, 213] on div "+ − Leaflet | © Esri" at bounding box center [714, 116] width 462 height 332
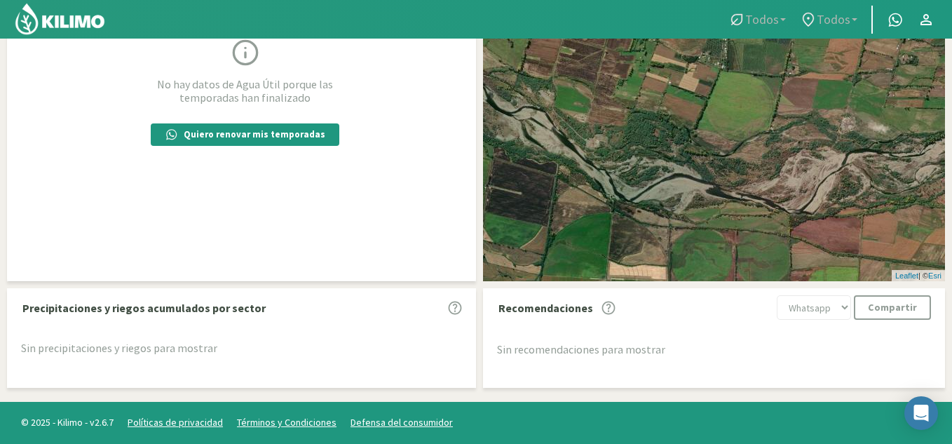
click at [773, 217] on div "+ − Leaflet | © Esri" at bounding box center [714, 116] width 462 height 332
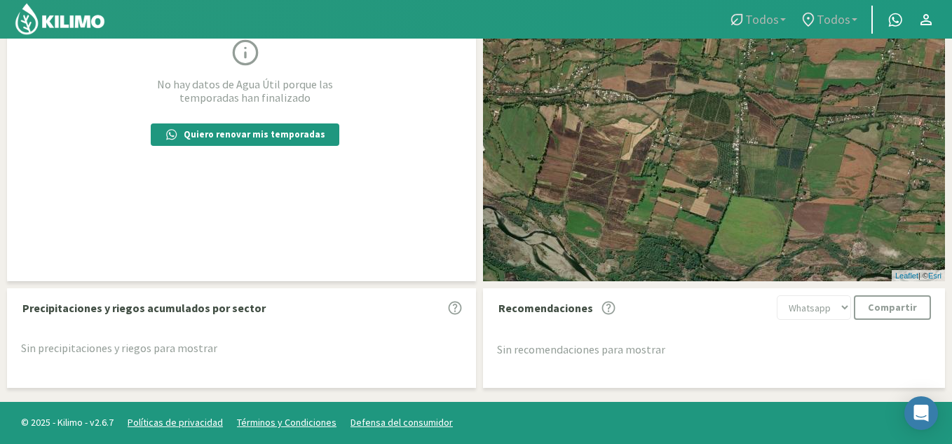
drag, startPoint x: 763, startPoint y: 213, endPoint x: 777, endPoint y: 339, distance: 127.0
click at [777, 339] on div "Resumen de agua útil por sector No hay datos de Agua Útil porque las temporadas…" at bounding box center [476, 143] width 938 height 501
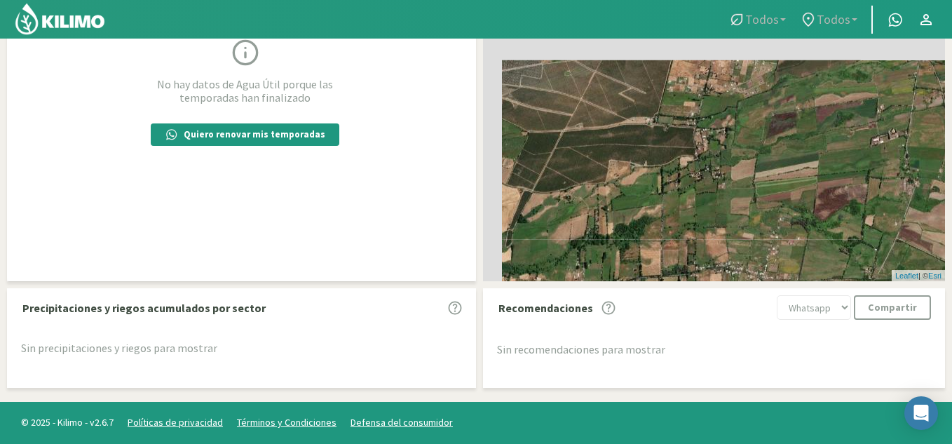
drag, startPoint x: 757, startPoint y: 166, endPoint x: 810, endPoint y: 361, distance: 202.1
click at [810, 361] on div "Resumen de agua útil por sector No hay datos de Agua Útil porque las temporadas…" at bounding box center [476, 143] width 938 height 501
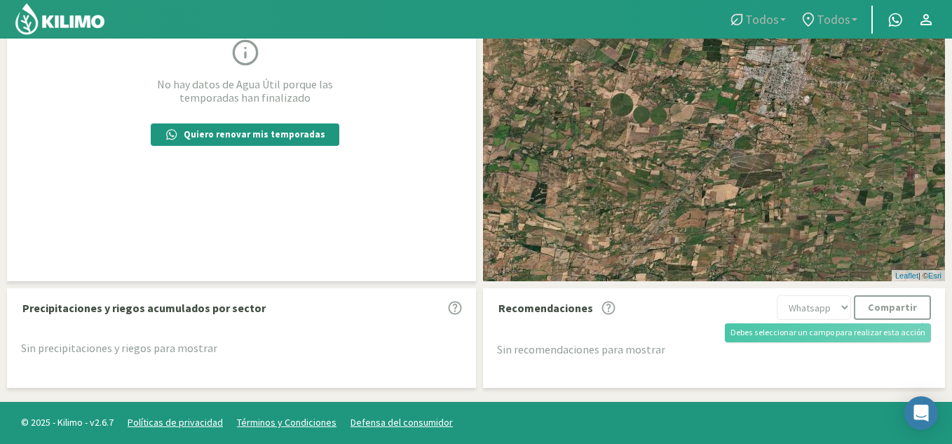
click at [865, 306] on div "Resumen de agua útil por sector No hay datos de Agua Útil porque las temporadas…" at bounding box center [476, 143] width 938 height 501
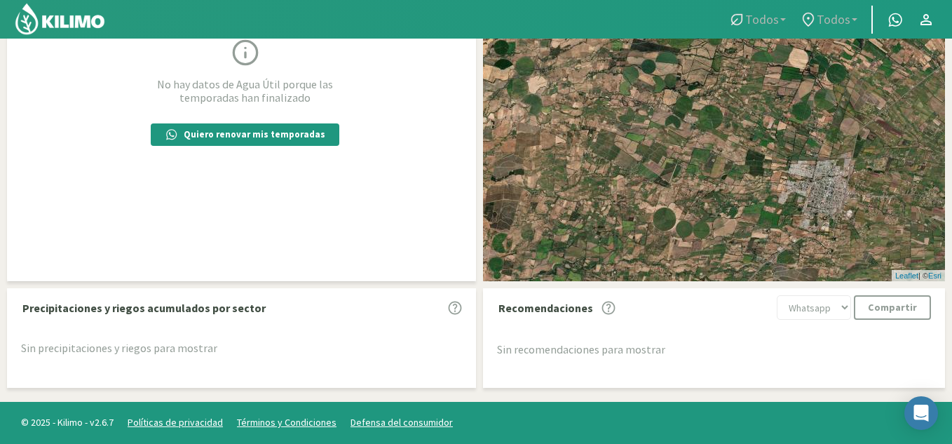
drag, startPoint x: 692, startPoint y: 233, endPoint x: 700, endPoint y: 231, distance: 7.8
click at [700, 231] on div "+ − Leaflet | © Esri" at bounding box center [714, 116] width 462 height 332
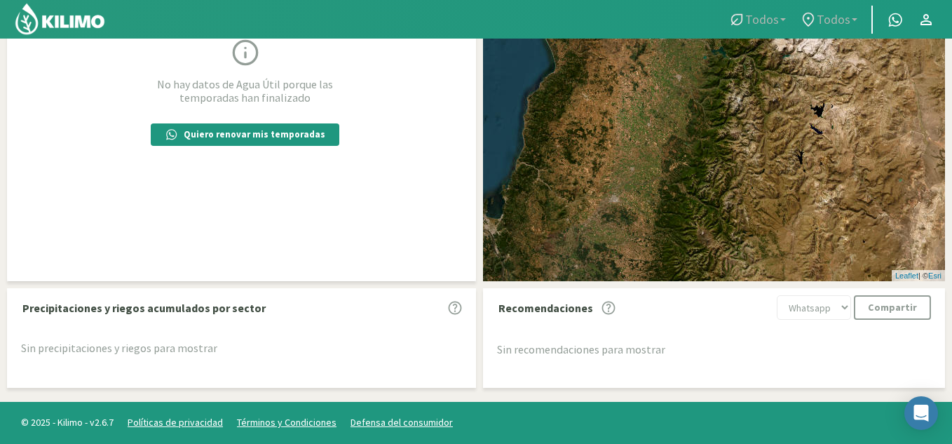
drag, startPoint x: 638, startPoint y: 120, endPoint x: 648, endPoint y: 203, distance: 83.3
click at [648, 203] on div "+ − Leaflet | © Esri" at bounding box center [714, 116] width 462 height 332
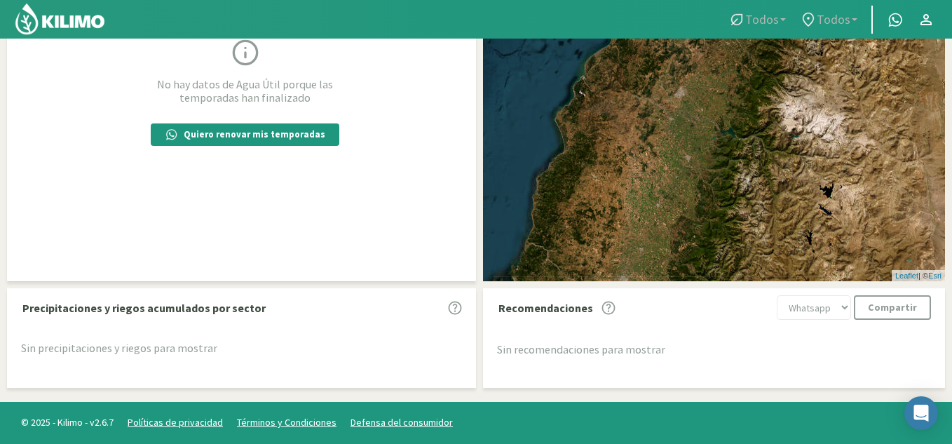
click at [661, 222] on div "+ − Leaflet | © Esri" at bounding box center [714, 116] width 462 height 332
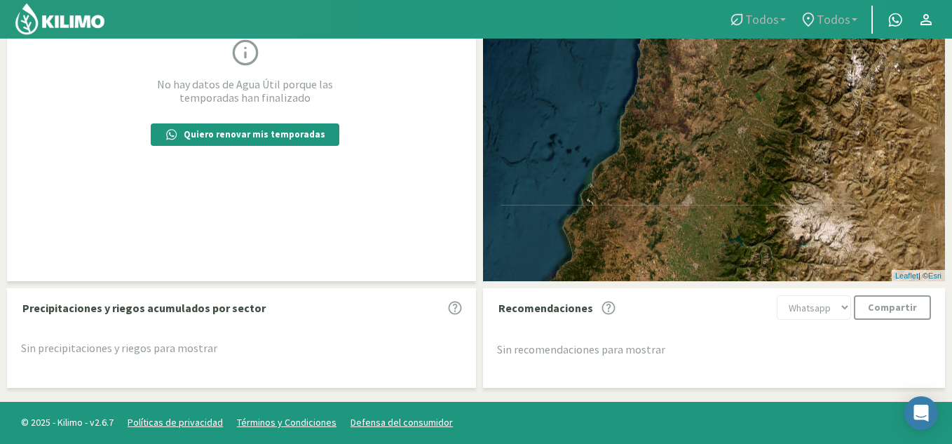
drag, startPoint x: 682, startPoint y: 170, endPoint x: 666, endPoint y: 189, distance: 24.9
click at [671, 203] on div "+ − Leaflet | © Esri" at bounding box center [714, 116] width 462 height 332
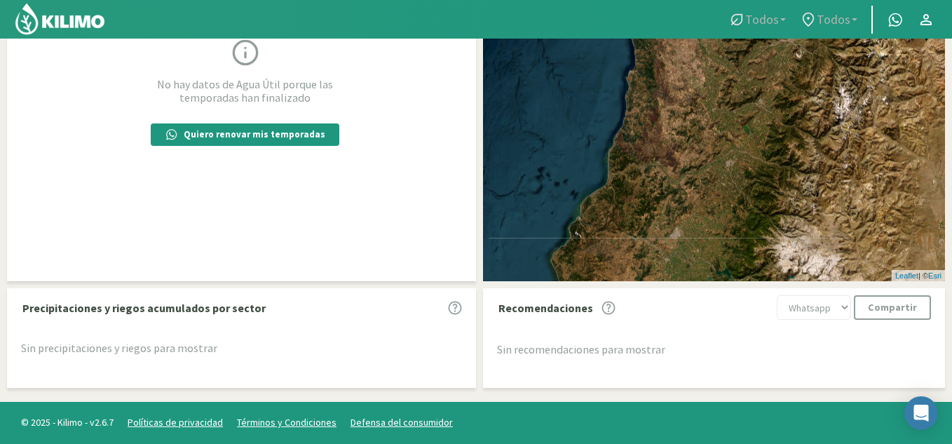
click at [631, 224] on div "+ − Leaflet | © Esri" at bounding box center [714, 116] width 462 height 332
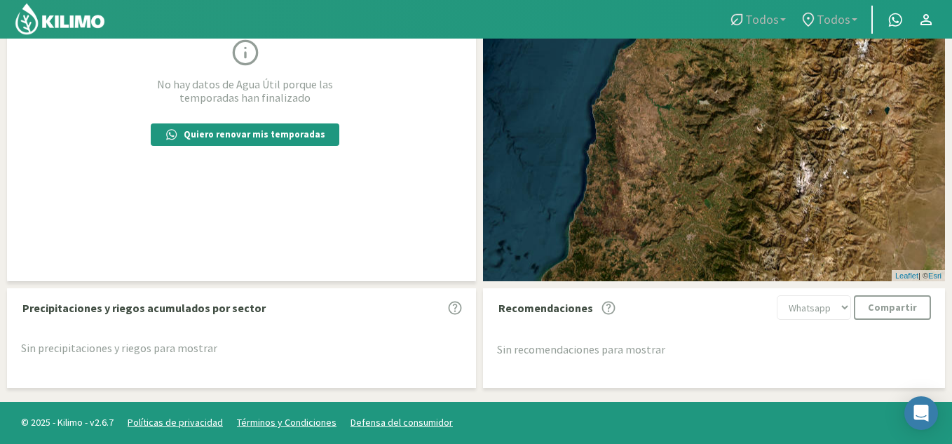
drag, startPoint x: 689, startPoint y: 142, endPoint x: 648, endPoint y: 224, distance: 91.6
click at [649, 227] on div "+ − Leaflet | © Esri" at bounding box center [714, 116] width 462 height 332
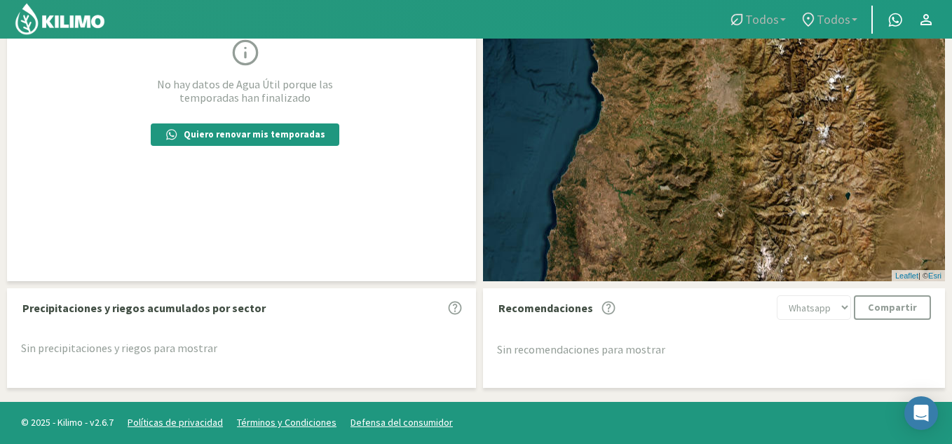
click at [628, 261] on div "+ − Leaflet | © Esri" at bounding box center [714, 116] width 462 height 332
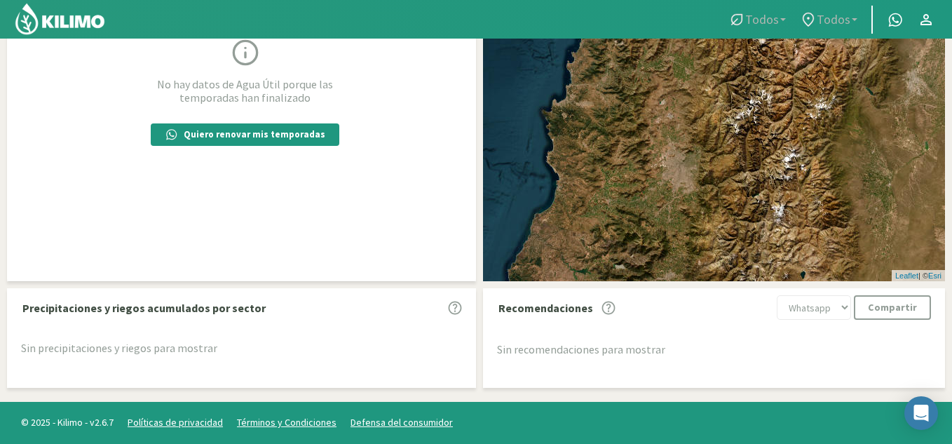
drag, startPoint x: 652, startPoint y: 128, endPoint x: 639, endPoint y: 233, distance: 105.4
click at [639, 233] on div "+ − Leaflet | © Esri" at bounding box center [714, 116] width 462 height 332
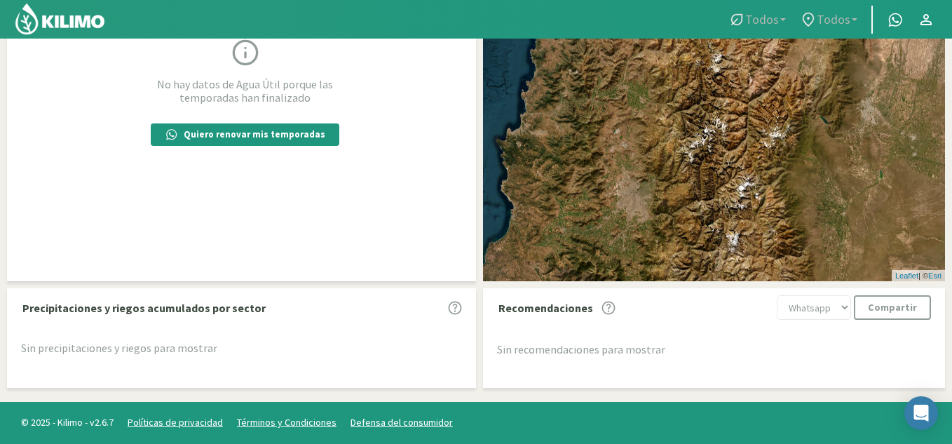
drag, startPoint x: 662, startPoint y: 250, endPoint x: 626, endPoint y: 140, distance: 116.0
click at [626, 140] on div "+ − Leaflet | © Esri" at bounding box center [714, 116] width 462 height 332
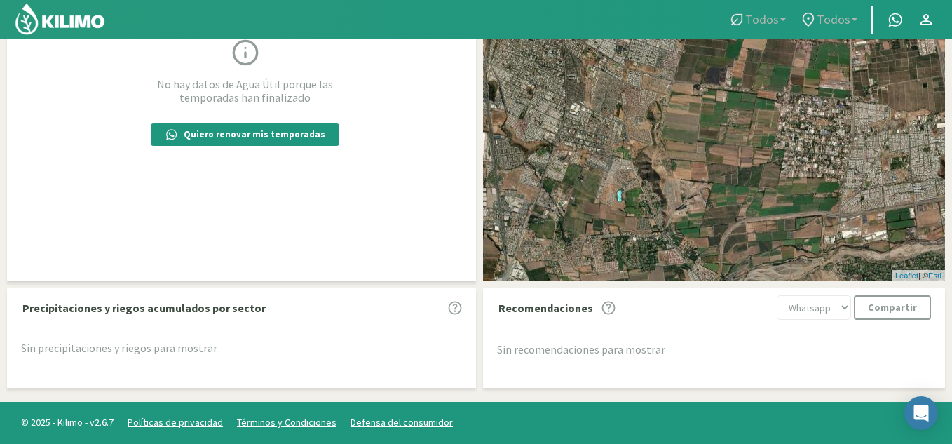
drag, startPoint x: 641, startPoint y: 180, endPoint x: 701, endPoint y: 98, distance: 101.3
click at [701, 105] on div "+ − Leaflet | © Esri" at bounding box center [714, 116] width 462 height 332
